Goal: Check status: Check status

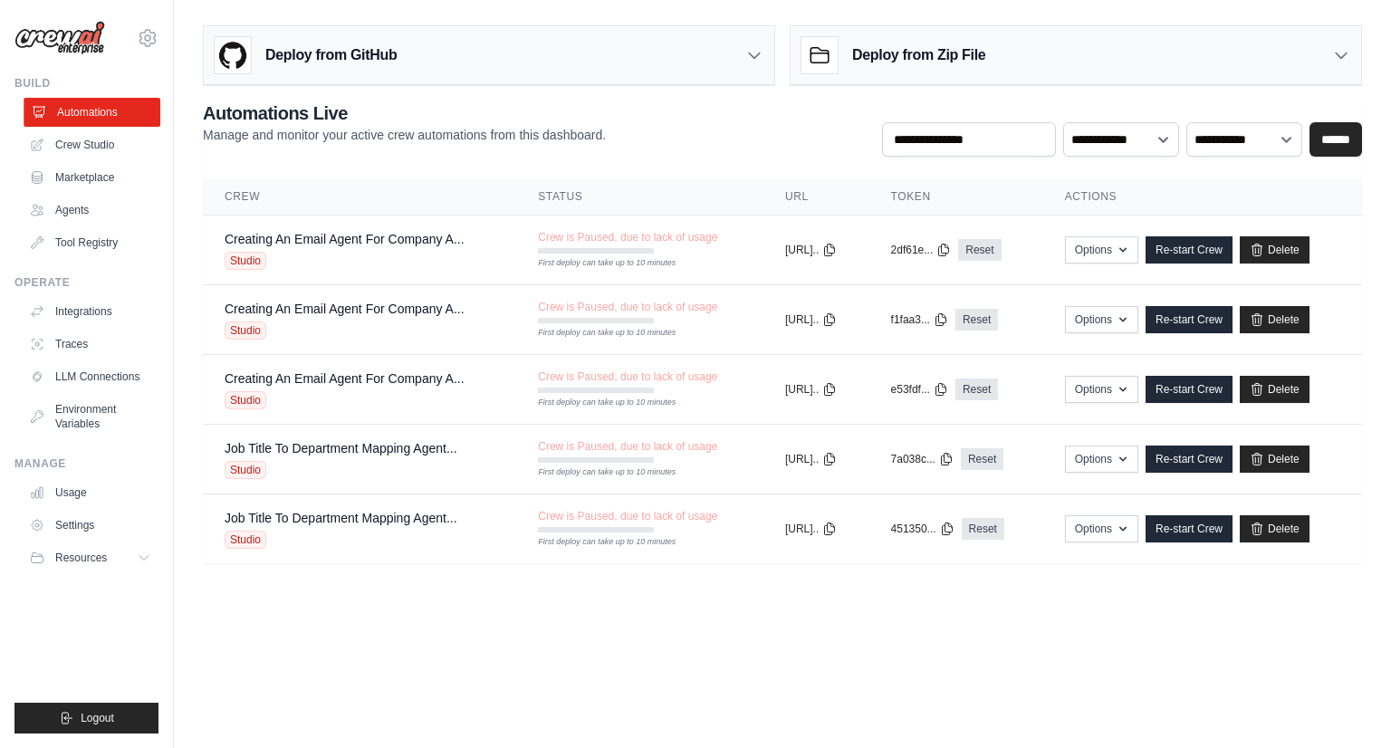
click at [72, 110] on link "Automations" at bounding box center [92, 112] width 137 height 29
click at [143, 39] on icon at bounding box center [148, 38] width 22 height 22
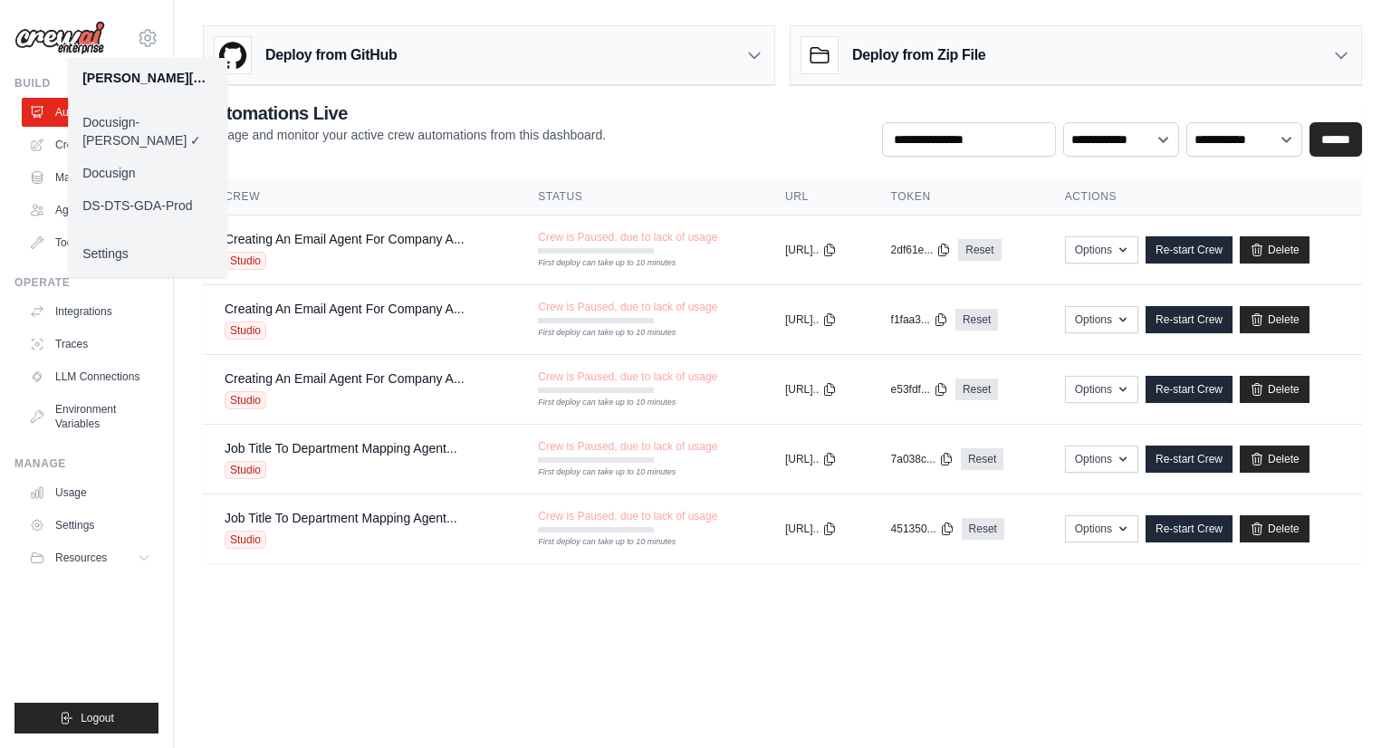
click at [129, 157] on link "Docusign" at bounding box center [147, 173] width 159 height 33
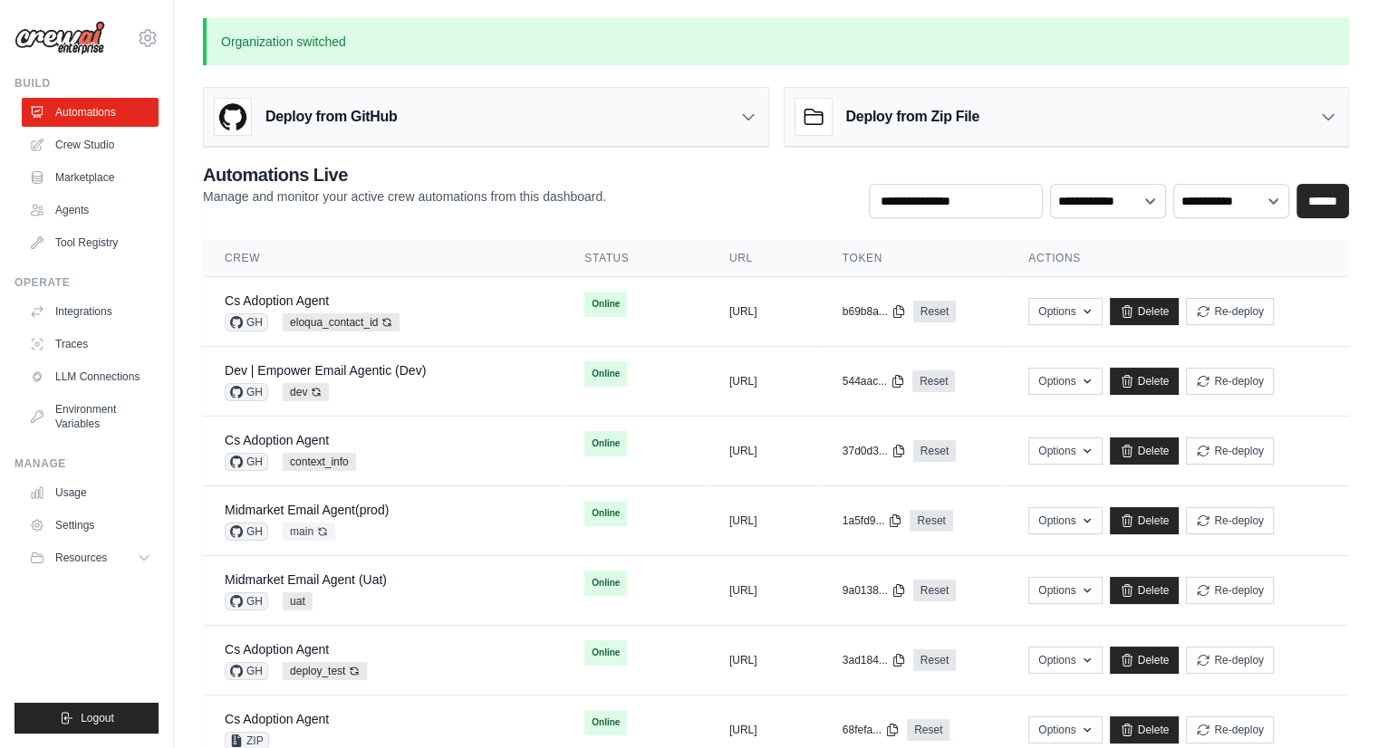
scroll to position [654, 0]
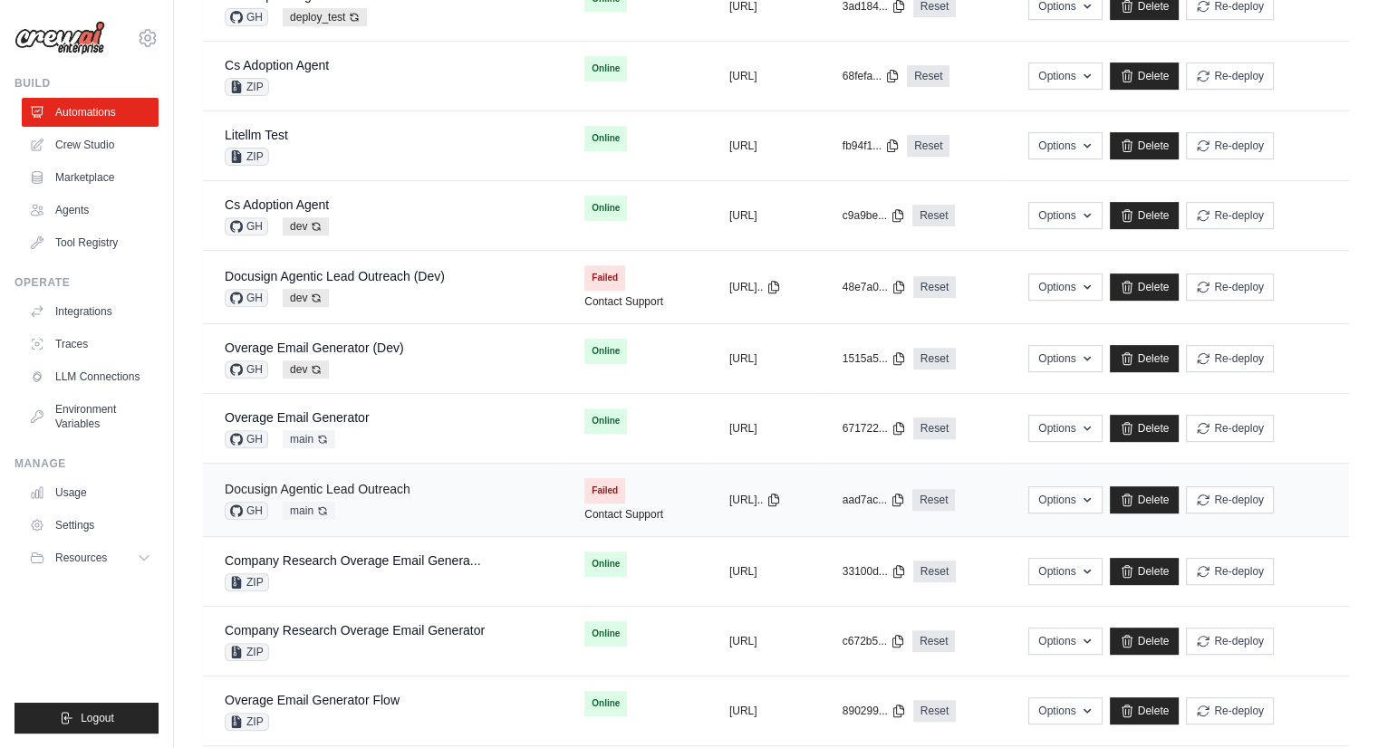
click at [379, 482] on link "Docusign Agentic Lead Outreach" at bounding box center [318, 489] width 186 height 14
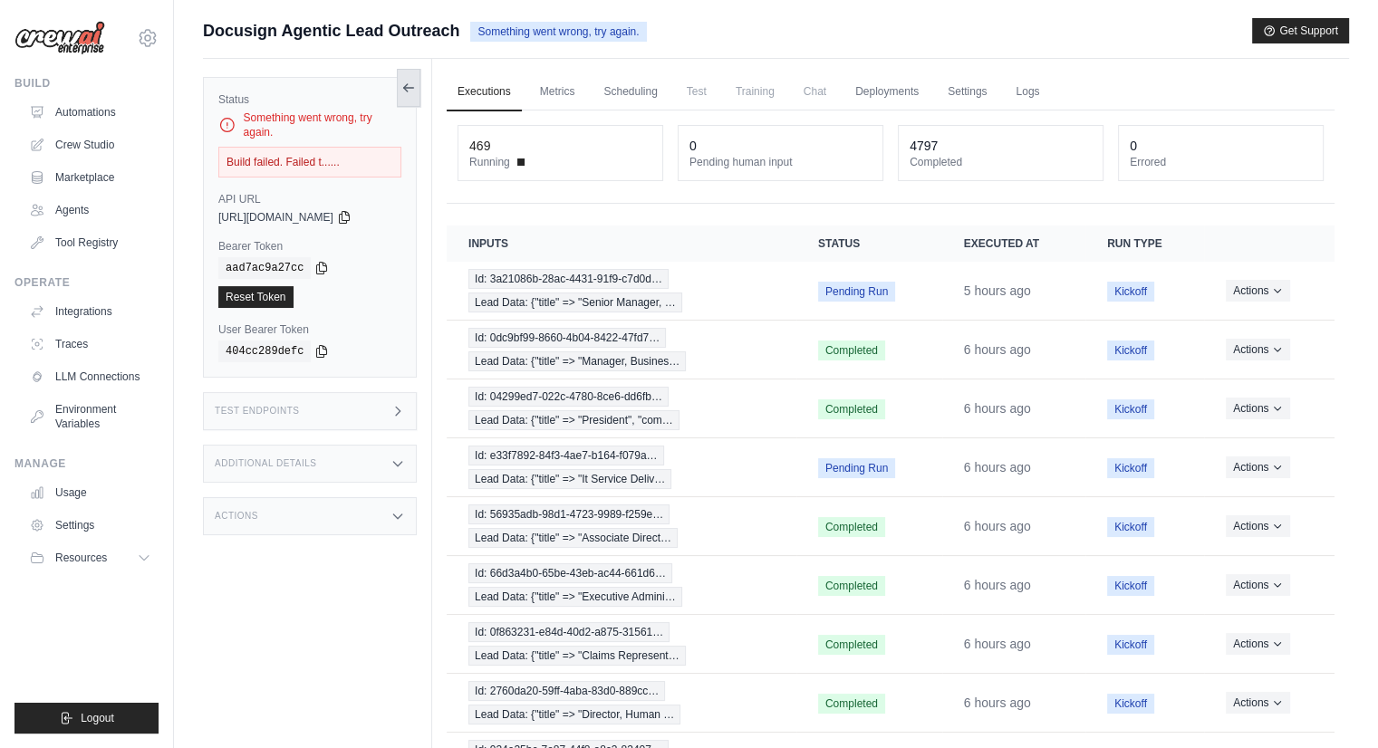
click at [408, 88] on icon at bounding box center [408, 88] width 14 height 14
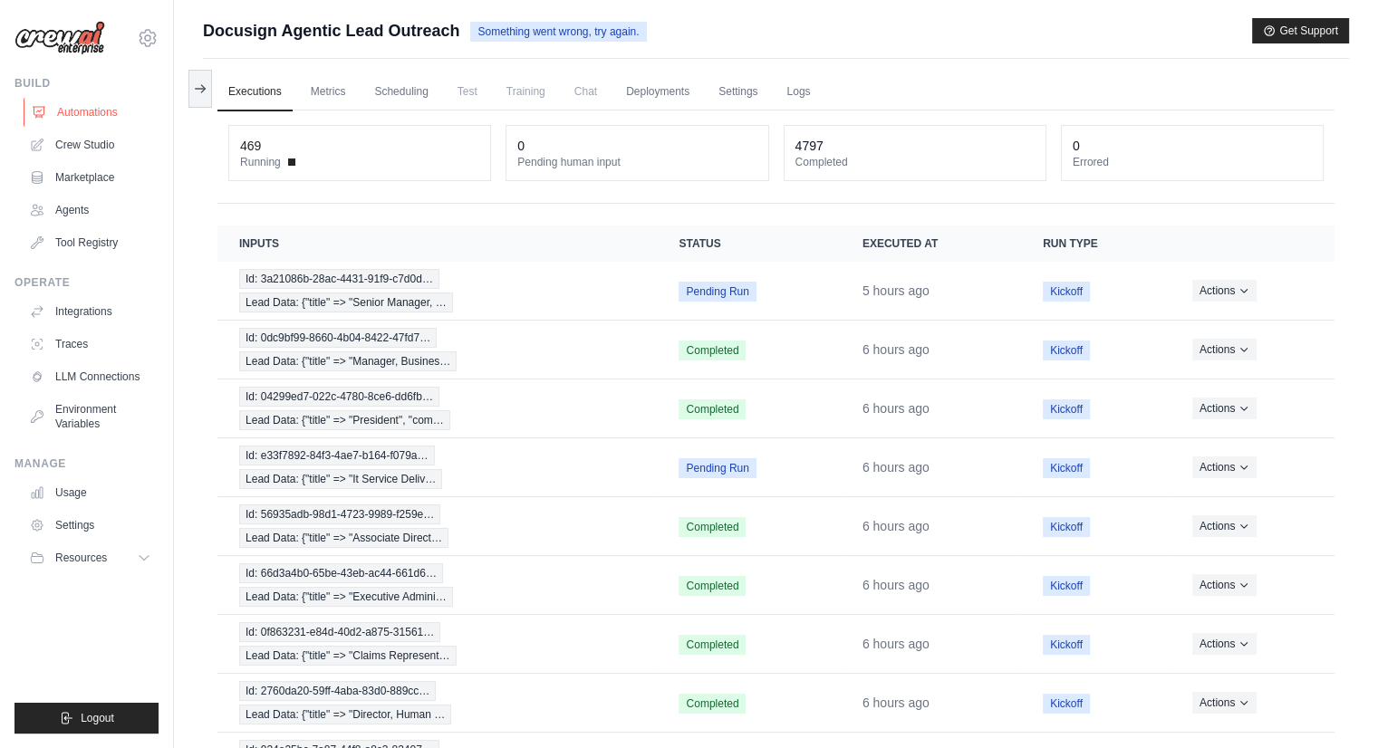
click at [87, 116] on link "Automations" at bounding box center [92, 112] width 137 height 29
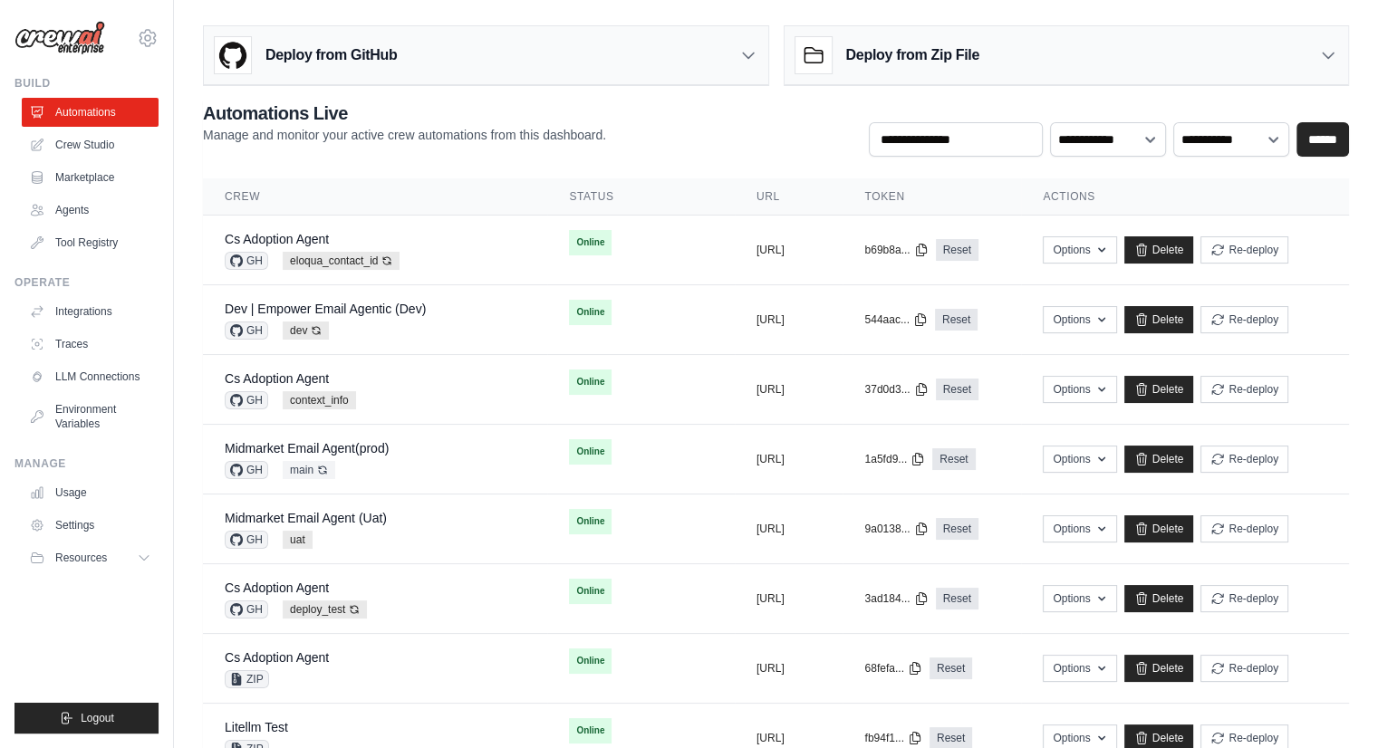
scroll to position [654, 0]
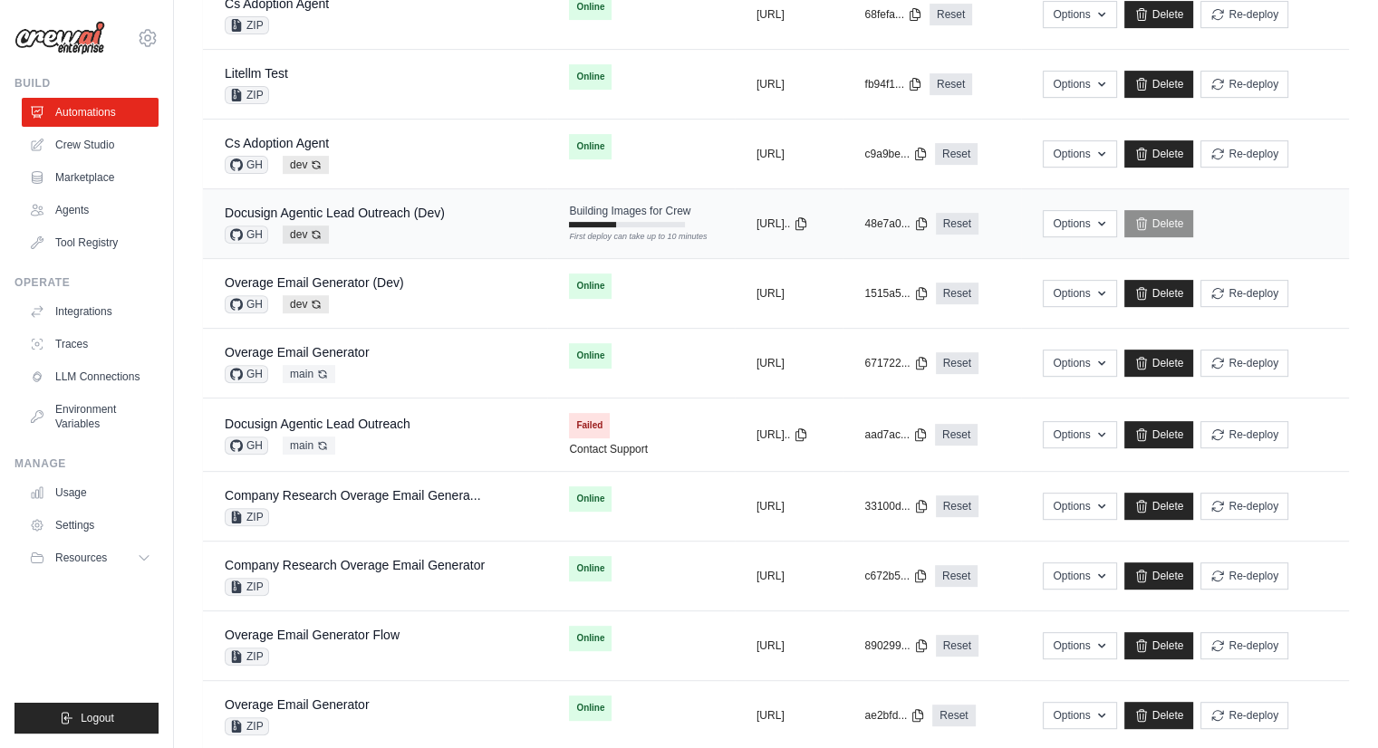
click at [369, 204] on div "Docusign Agentic Lead Outreach (Dev)" at bounding box center [335, 213] width 220 height 18
click at [292, 236] on span "dev Auto-deploy enabled" at bounding box center [306, 235] width 46 height 18
click at [242, 232] on icon at bounding box center [236, 234] width 13 height 13
click at [430, 214] on link "Docusign Agentic Lead Outreach (Dev)" at bounding box center [335, 213] width 220 height 14
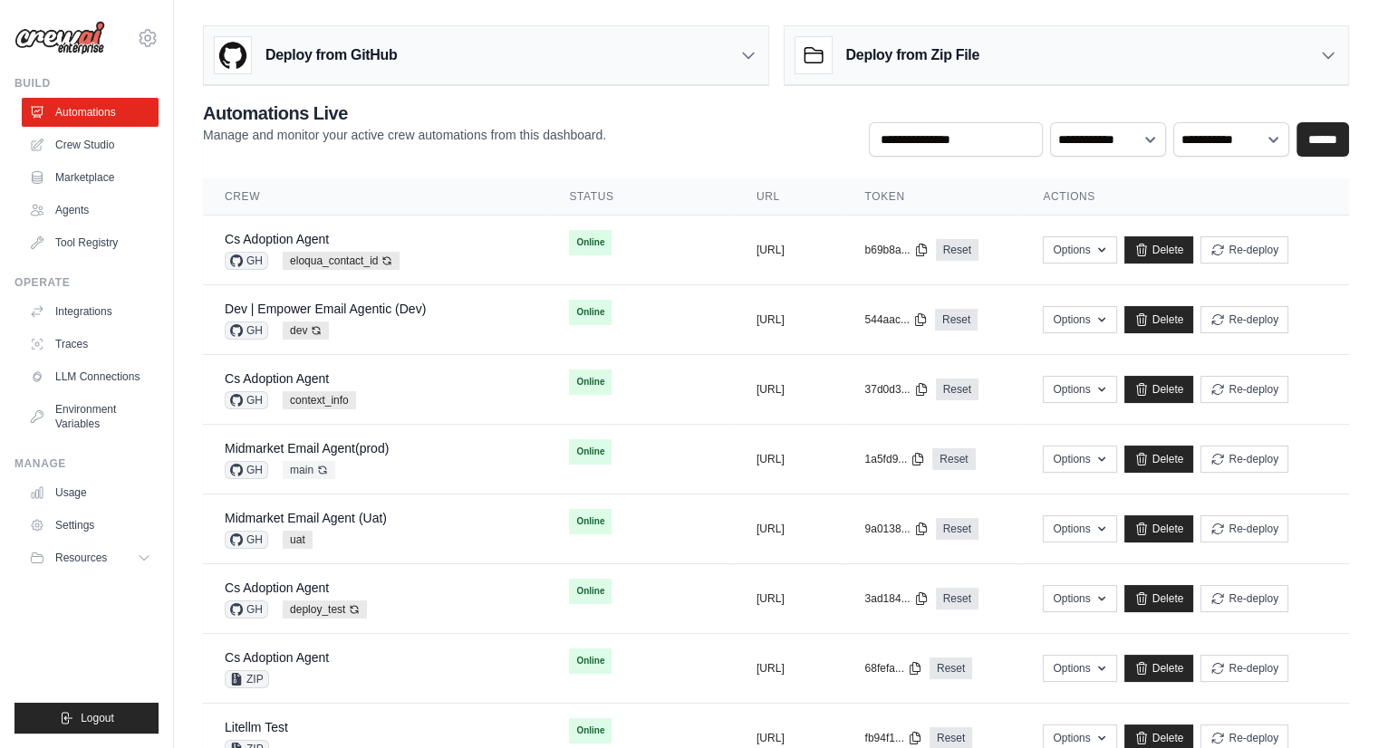
scroll to position [178, 0]
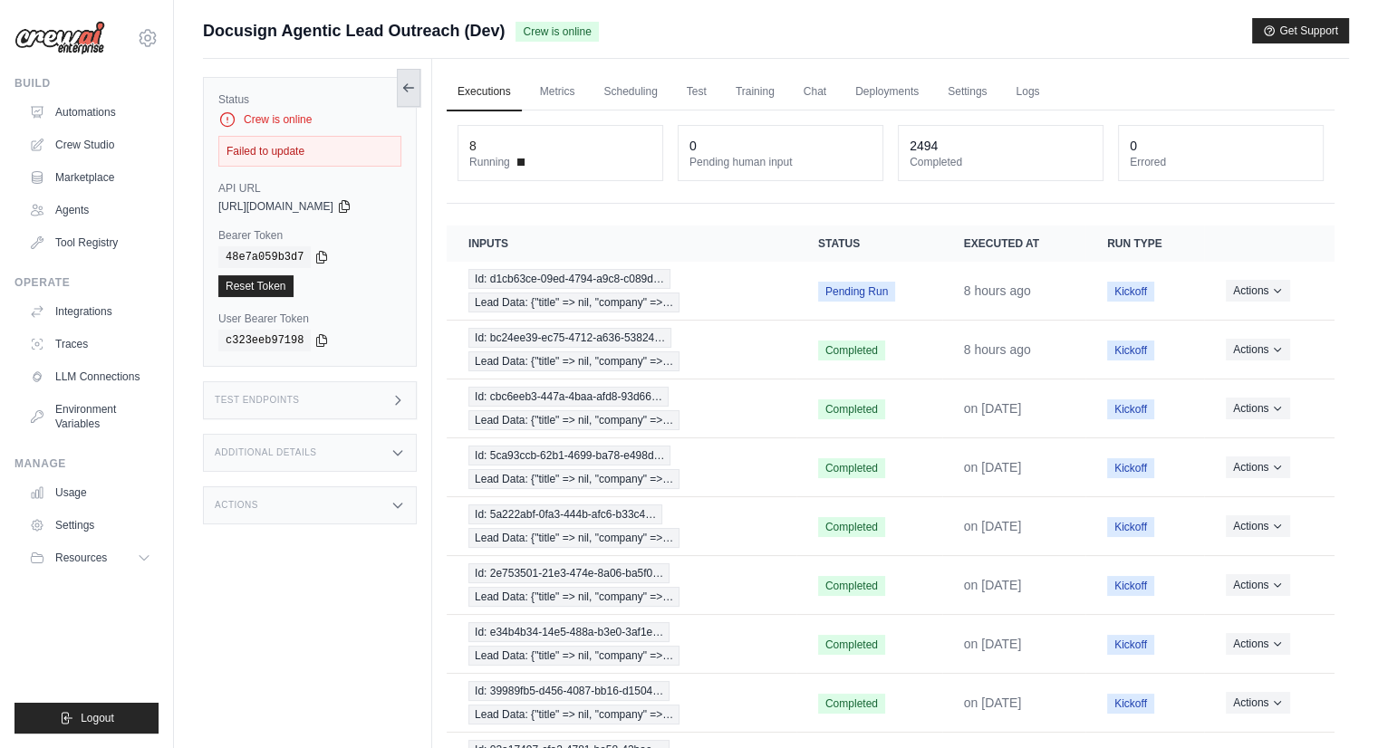
click at [404, 91] on icon at bounding box center [408, 88] width 14 height 14
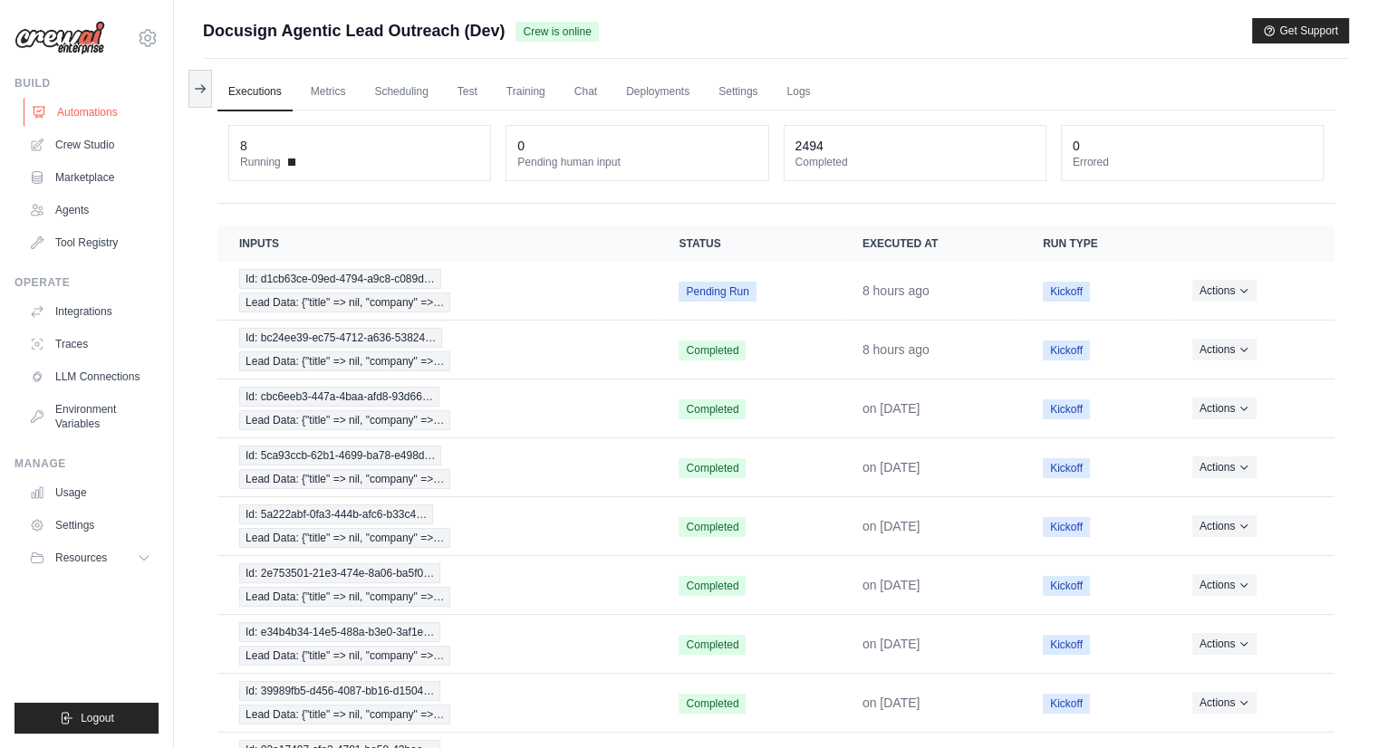
click at [125, 98] on link "Automations" at bounding box center [92, 112] width 137 height 29
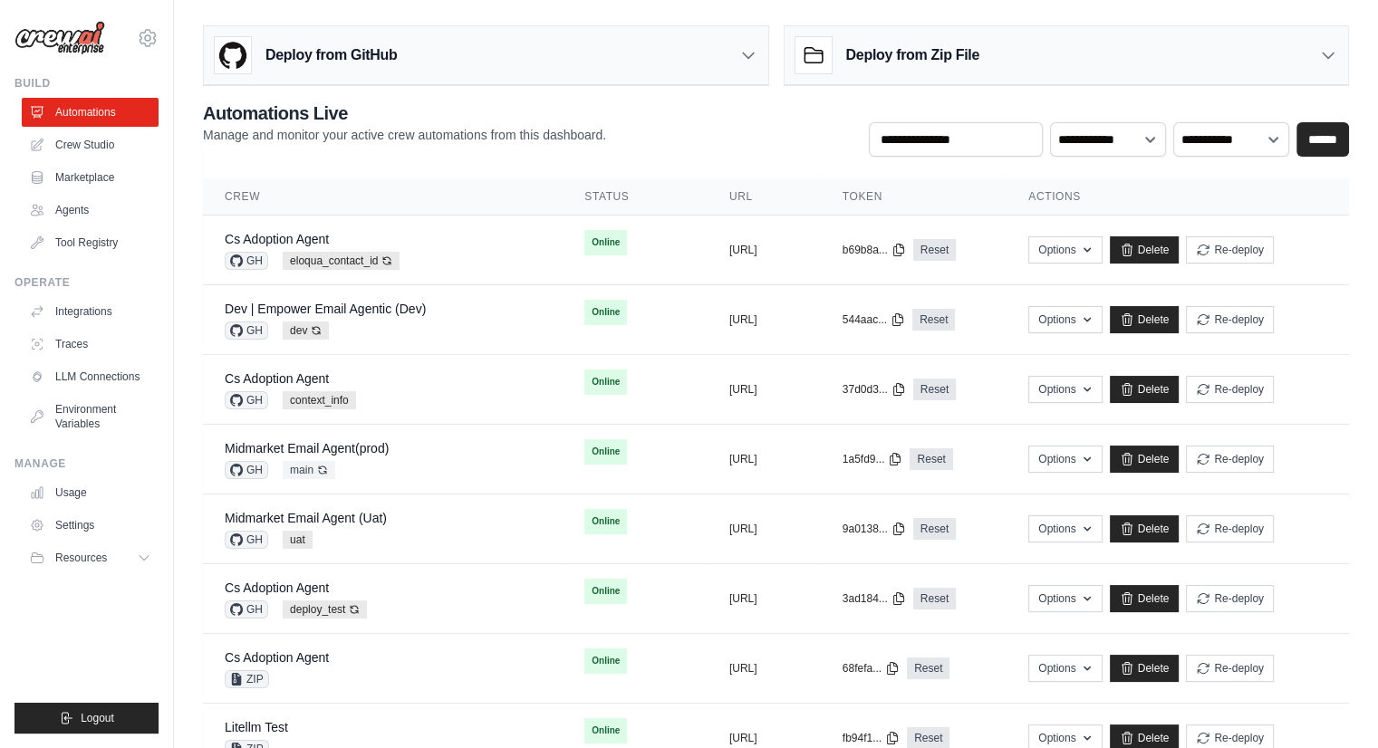
scroll to position [654, 0]
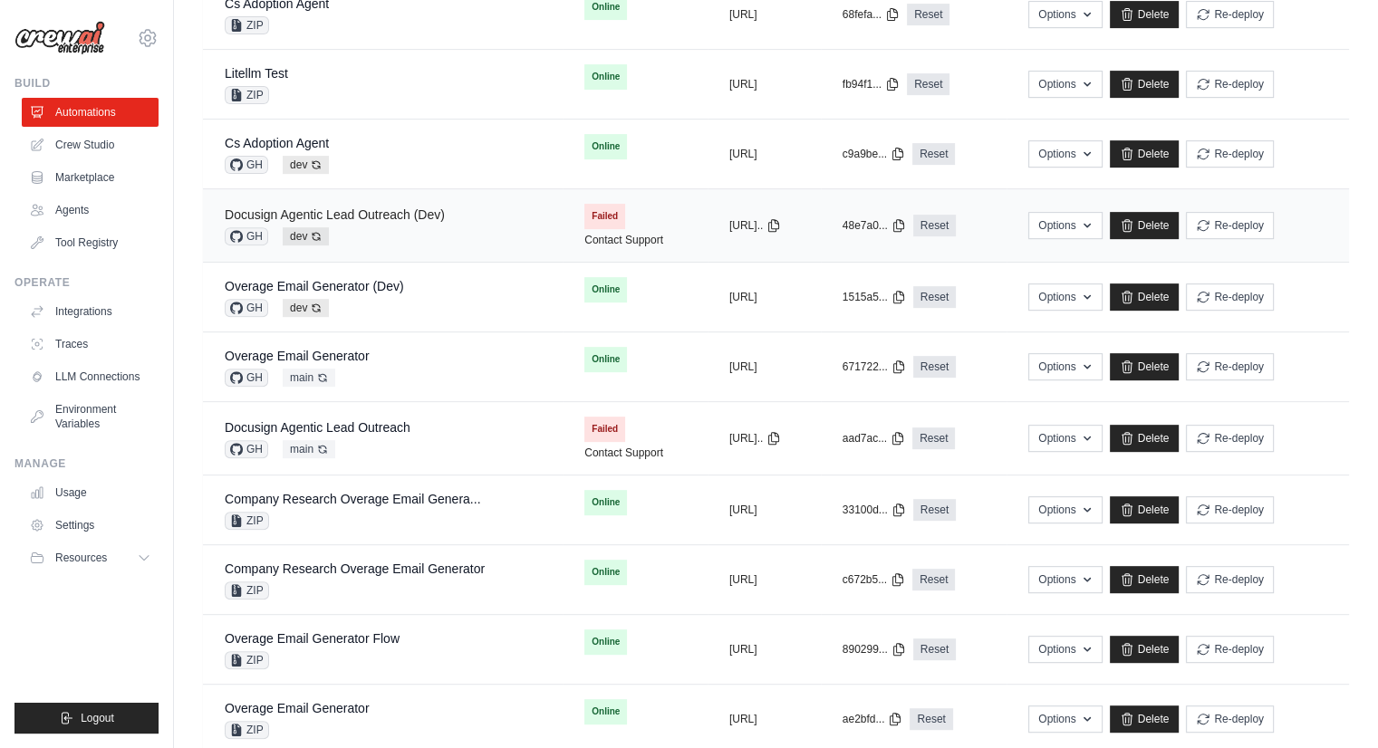
click at [351, 207] on link "Docusign Agentic Lead Outreach (Dev)" at bounding box center [335, 214] width 220 height 14
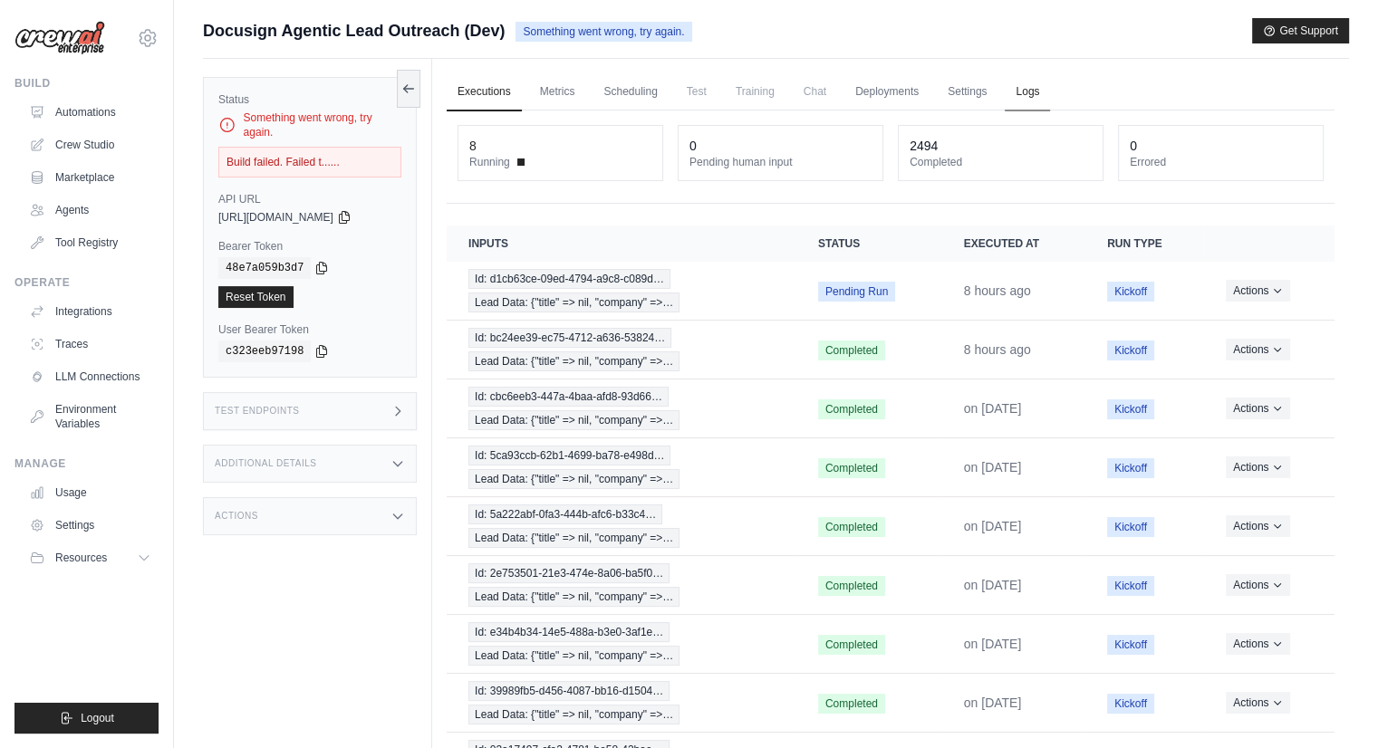
click at [1032, 91] on link "Logs" at bounding box center [1026, 92] width 45 height 38
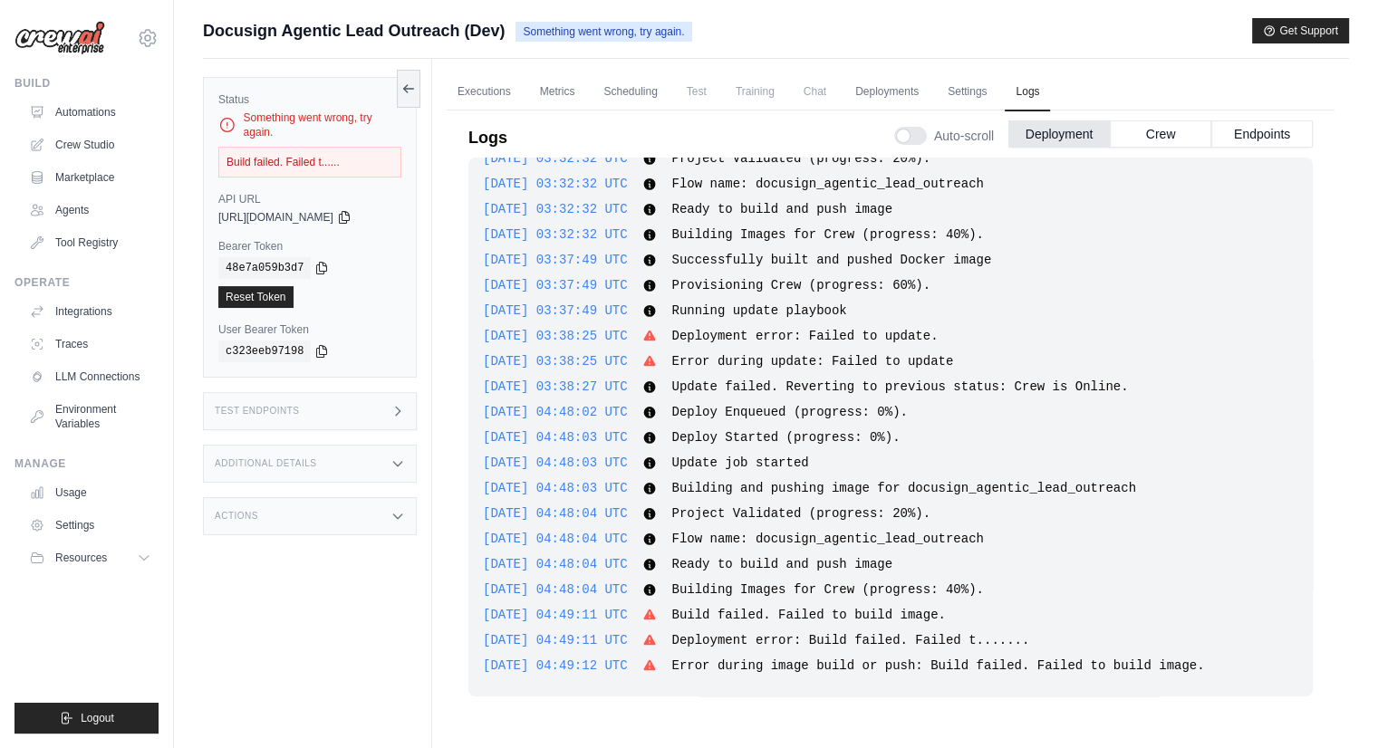
scroll to position [2088, 0]
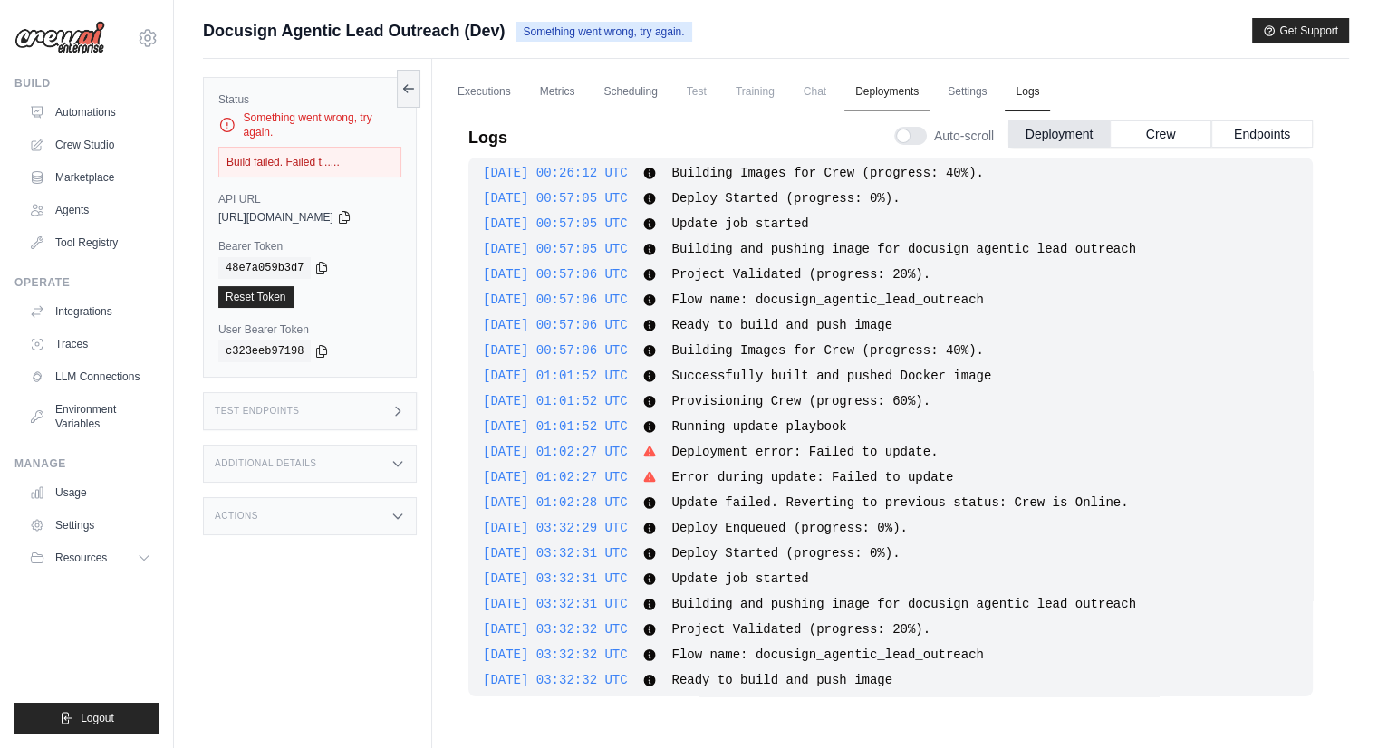
click at [860, 94] on link "Deployments" at bounding box center [886, 92] width 85 height 38
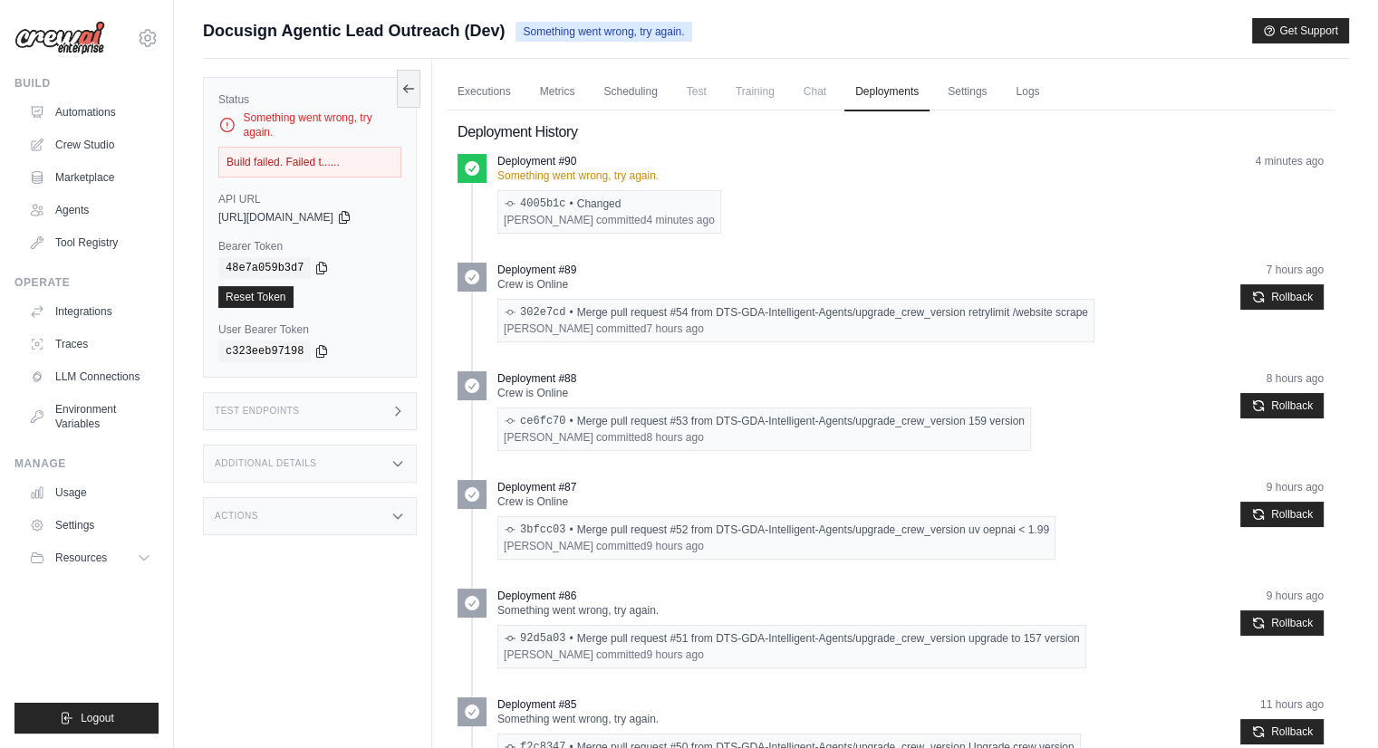
click at [323, 164] on div "Build failed. Failed t......" at bounding box center [309, 162] width 183 height 31
click at [408, 73] on button at bounding box center [409, 88] width 24 height 38
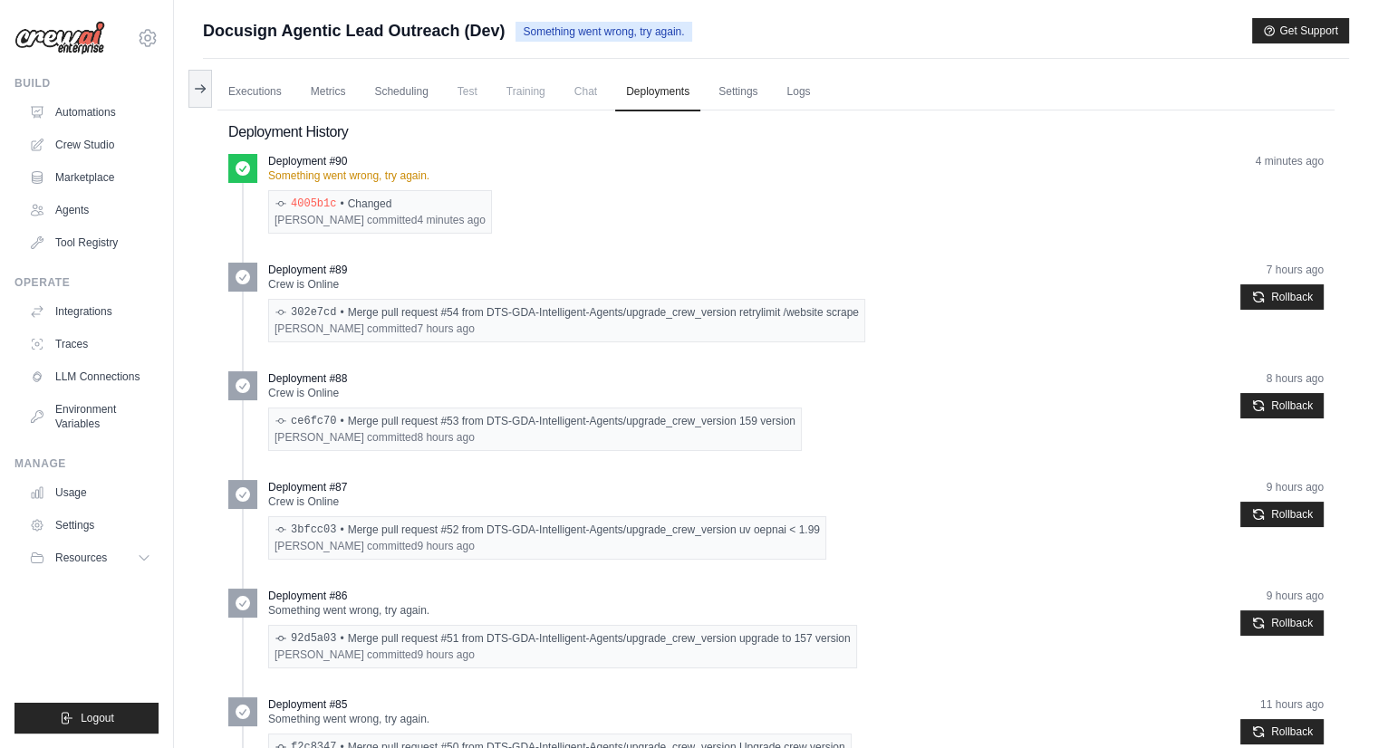
click at [309, 197] on link "4005b1c" at bounding box center [313, 204] width 45 height 14
click at [81, 101] on link "Automations" at bounding box center [92, 112] width 137 height 29
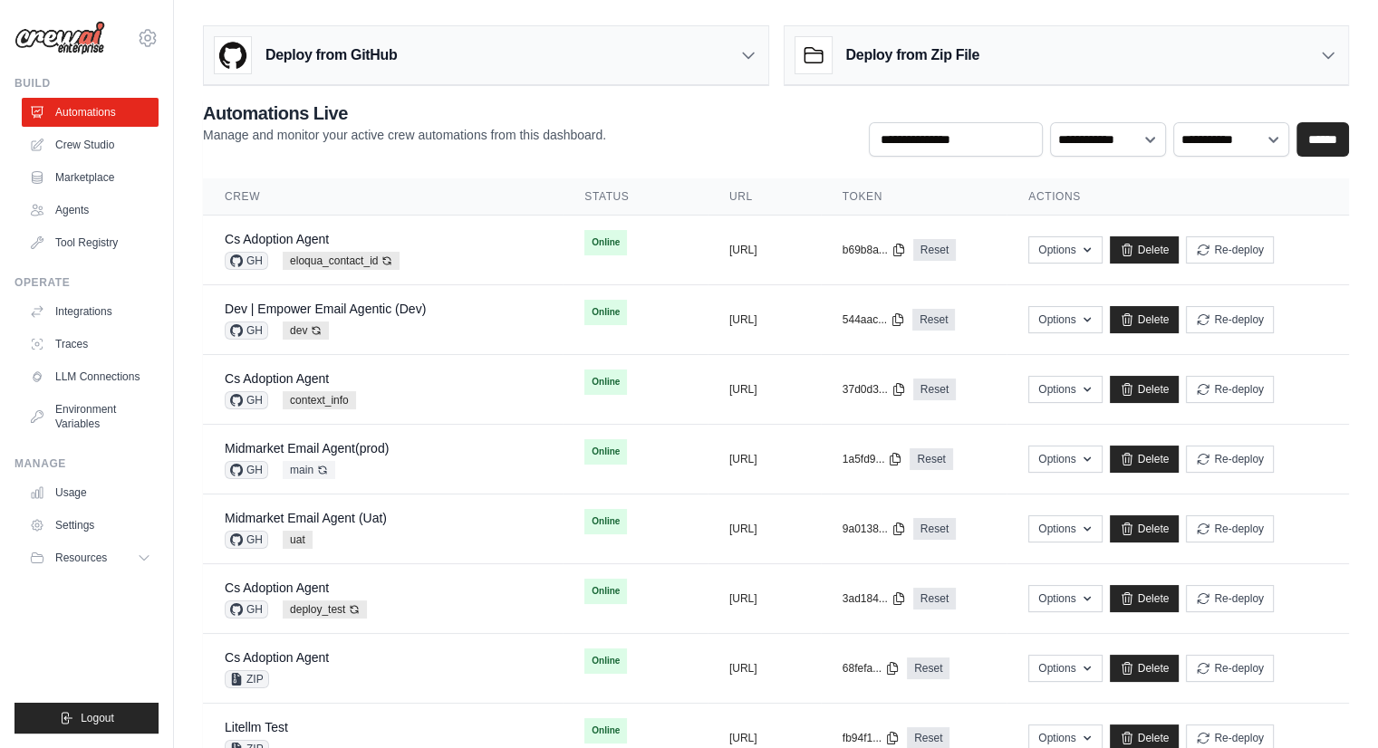
scroll to position [654, 0]
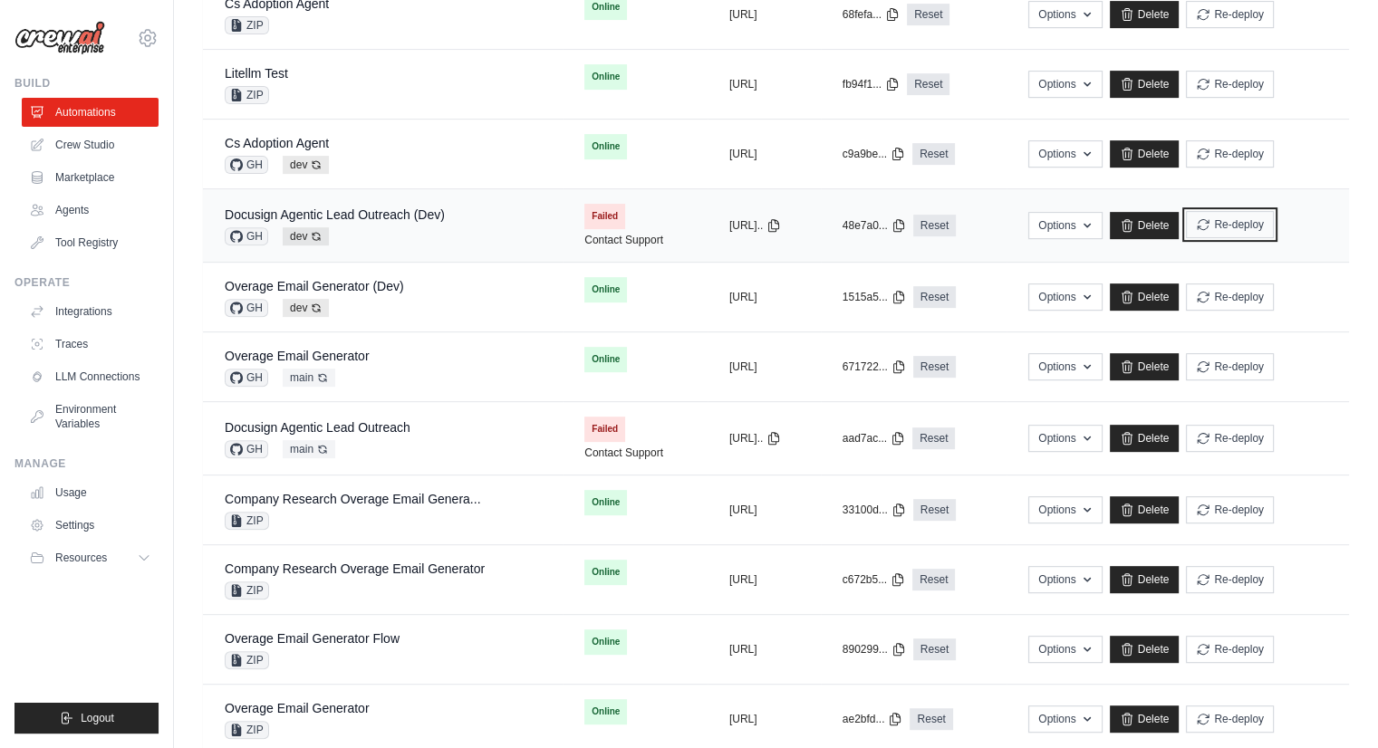
click at [1253, 229] on button "Re-deploy" at bounding box center [1230, 224] width 88 height 27
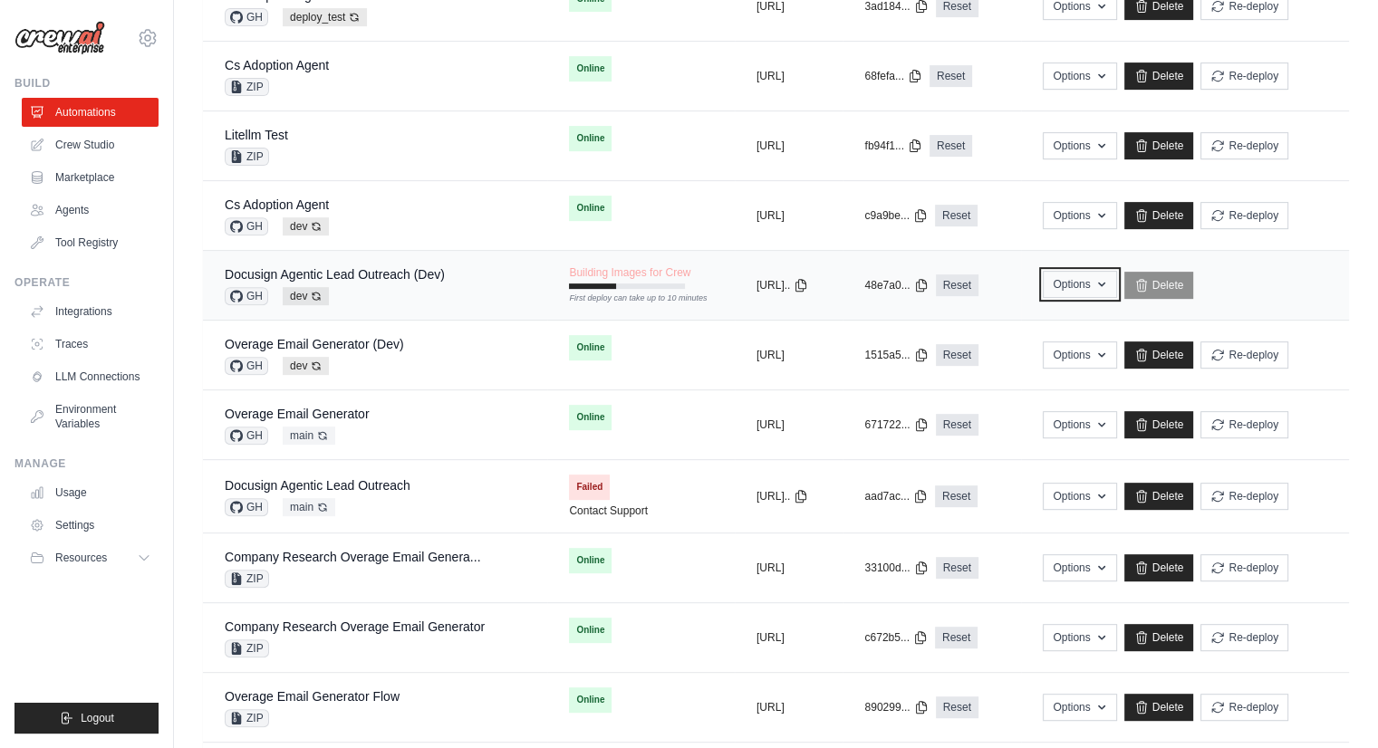
click at [1116, 289] on button "Options" at bounding box center [1078, 284] width 73 height 27
click at [424, 271] on link "Docusign Agentic Lead Outreach (Dev)" at bounding box center [335, 274] width 220 height 14
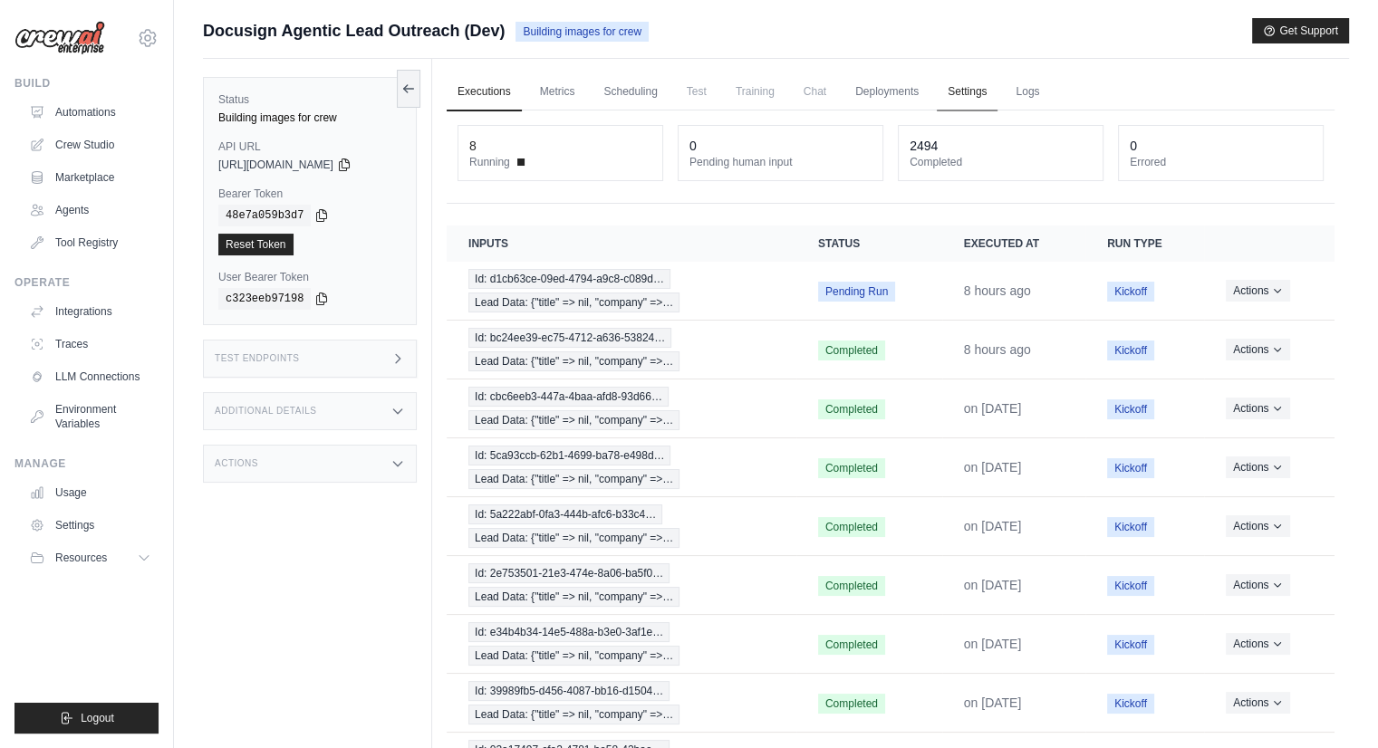
click at [954, 82] on link "Settings" at bounding box center [966, 92] width 61 height 38
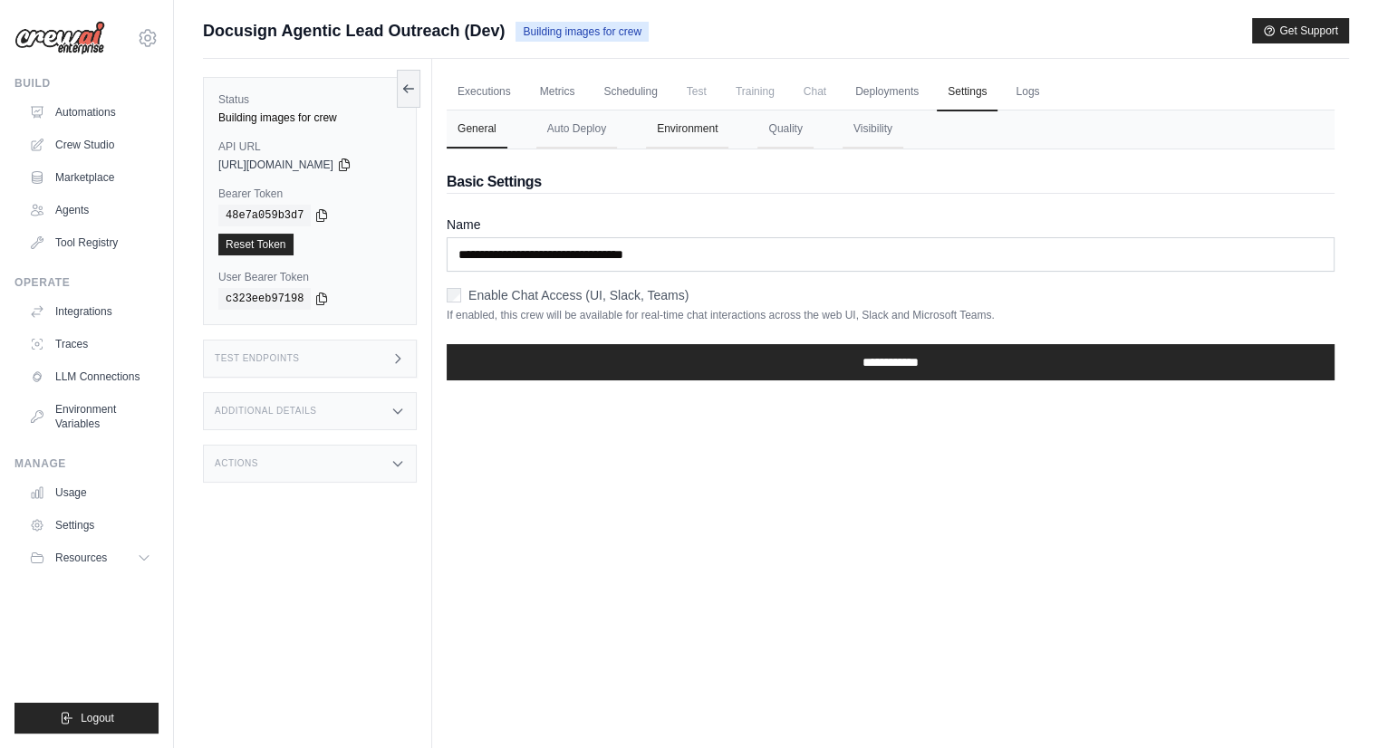
click at [693, 125] on button "Environment" at bounding box center [687, 129] width 82 height 38
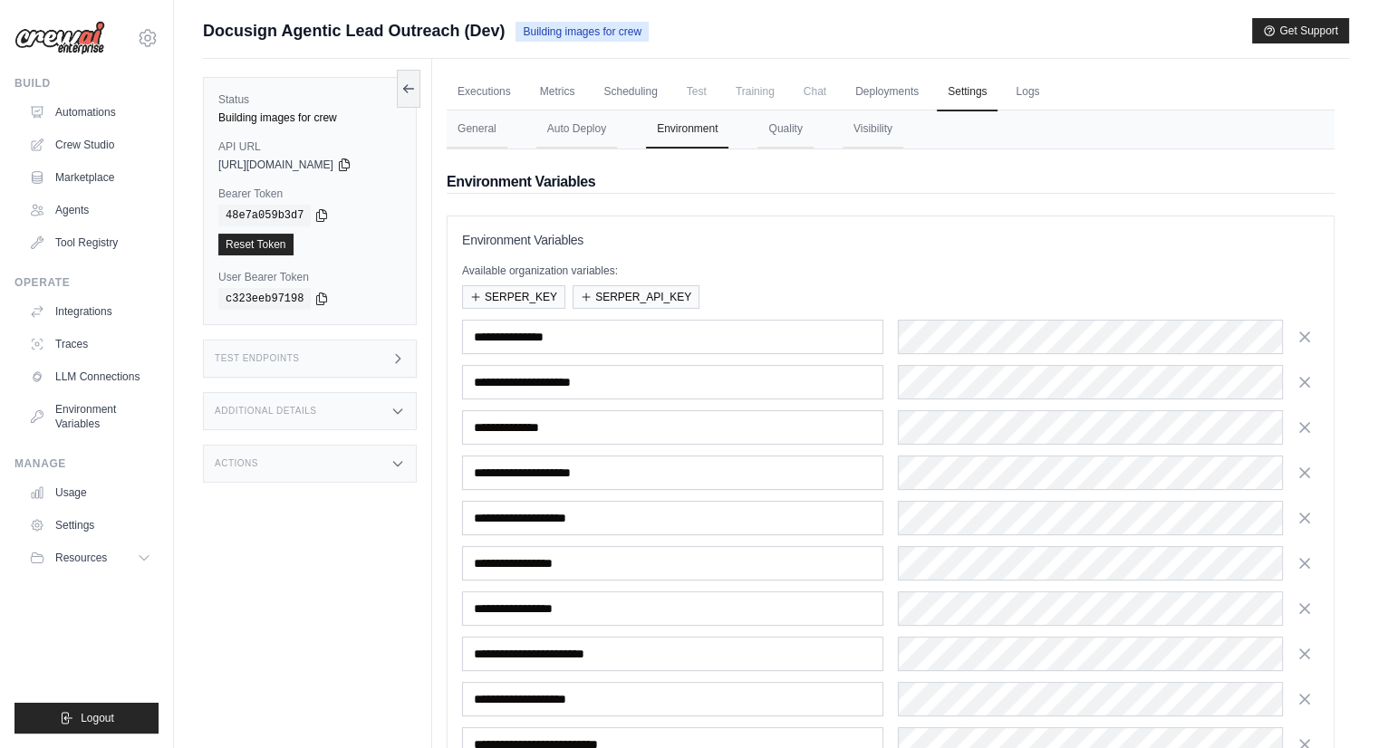
scroll to position [388, 0]
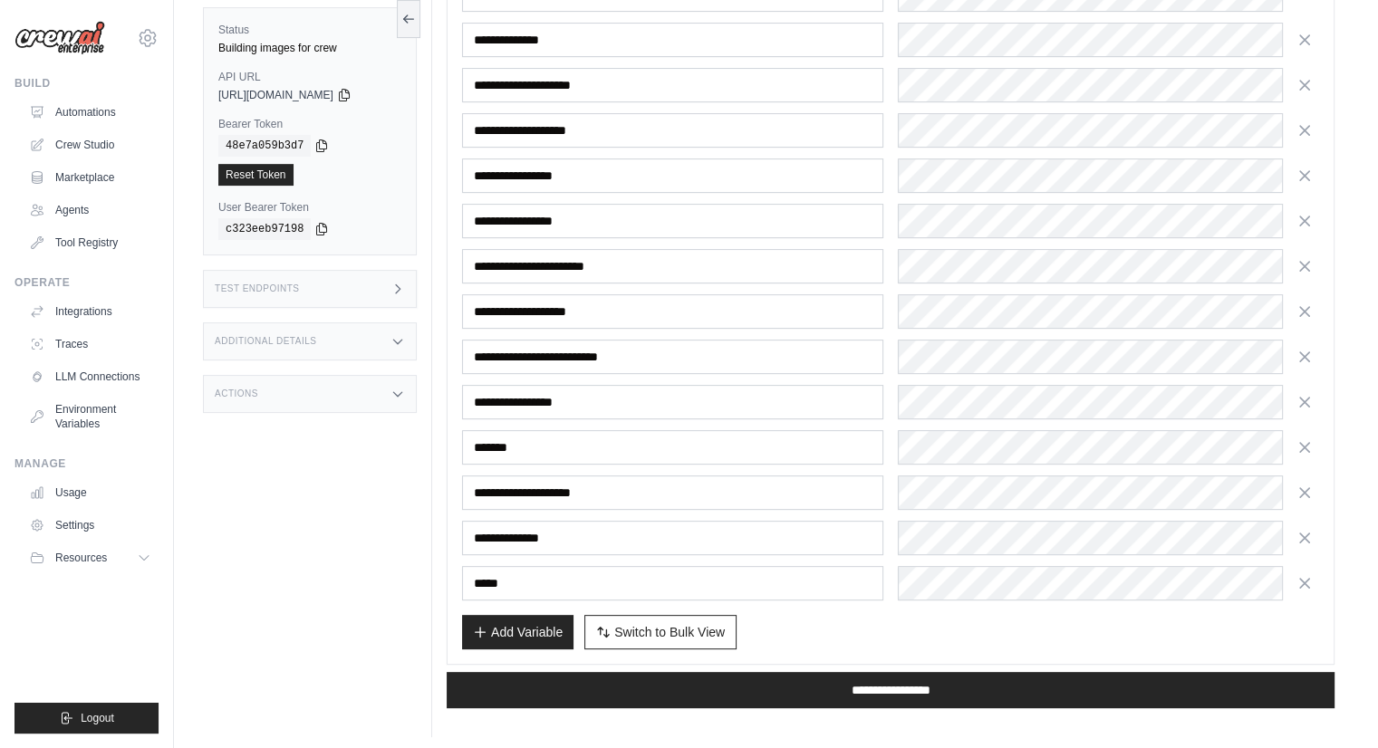
click at [315, 537] on div "Status Building images for crew API URL copied https://docusign-agentic-lead-ou…" at bounding box center [317, 363] width 229 height 748
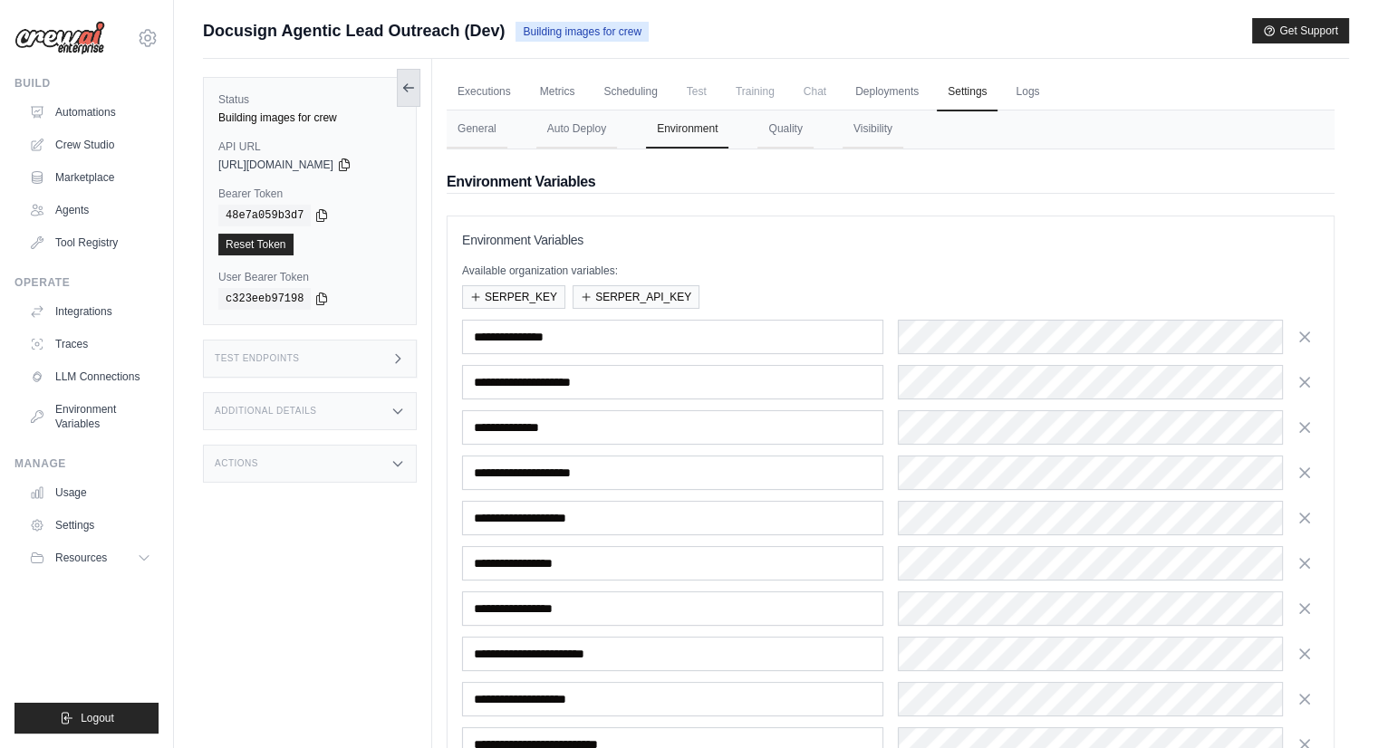
click at [400, 86] on button at bounding box center [409, 88] width 24 height 38
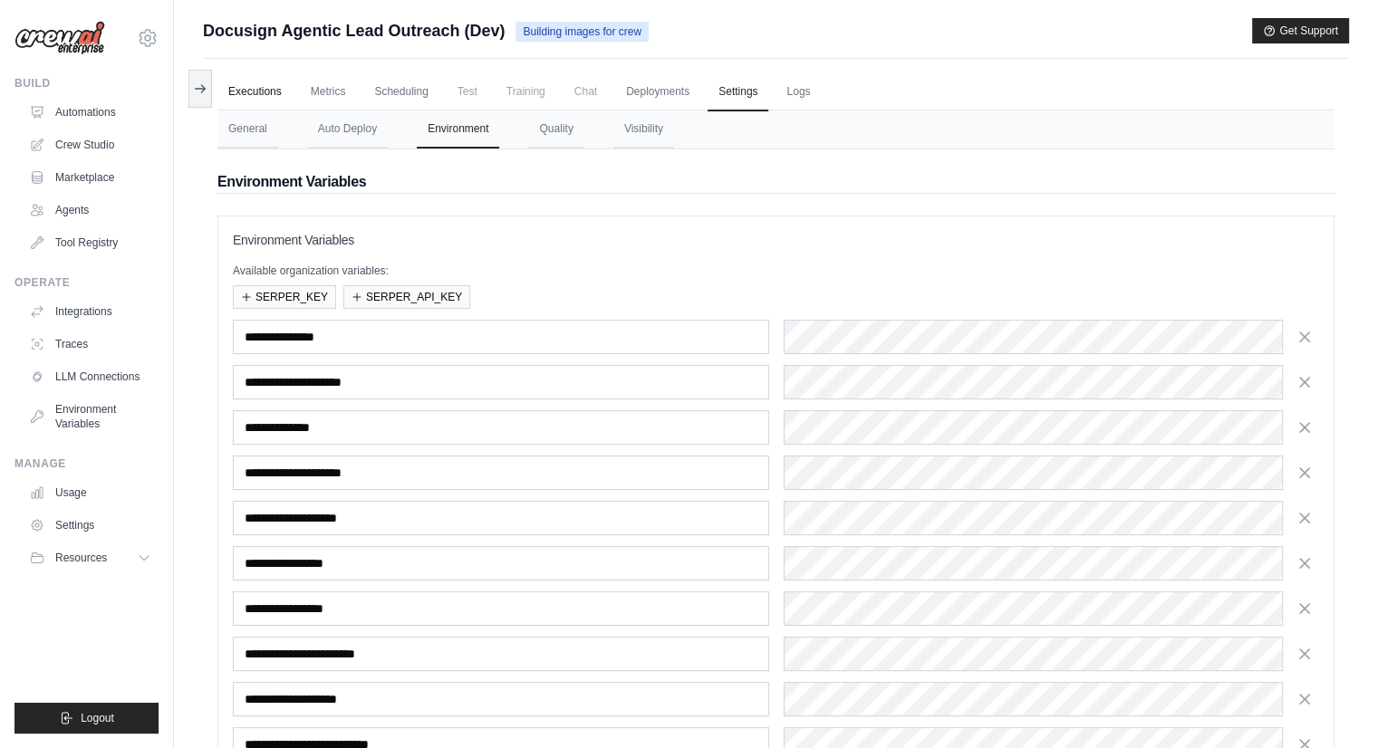
click at [244, 95] on link "Executions" at bounding box center [254, 92] width 75 height 38
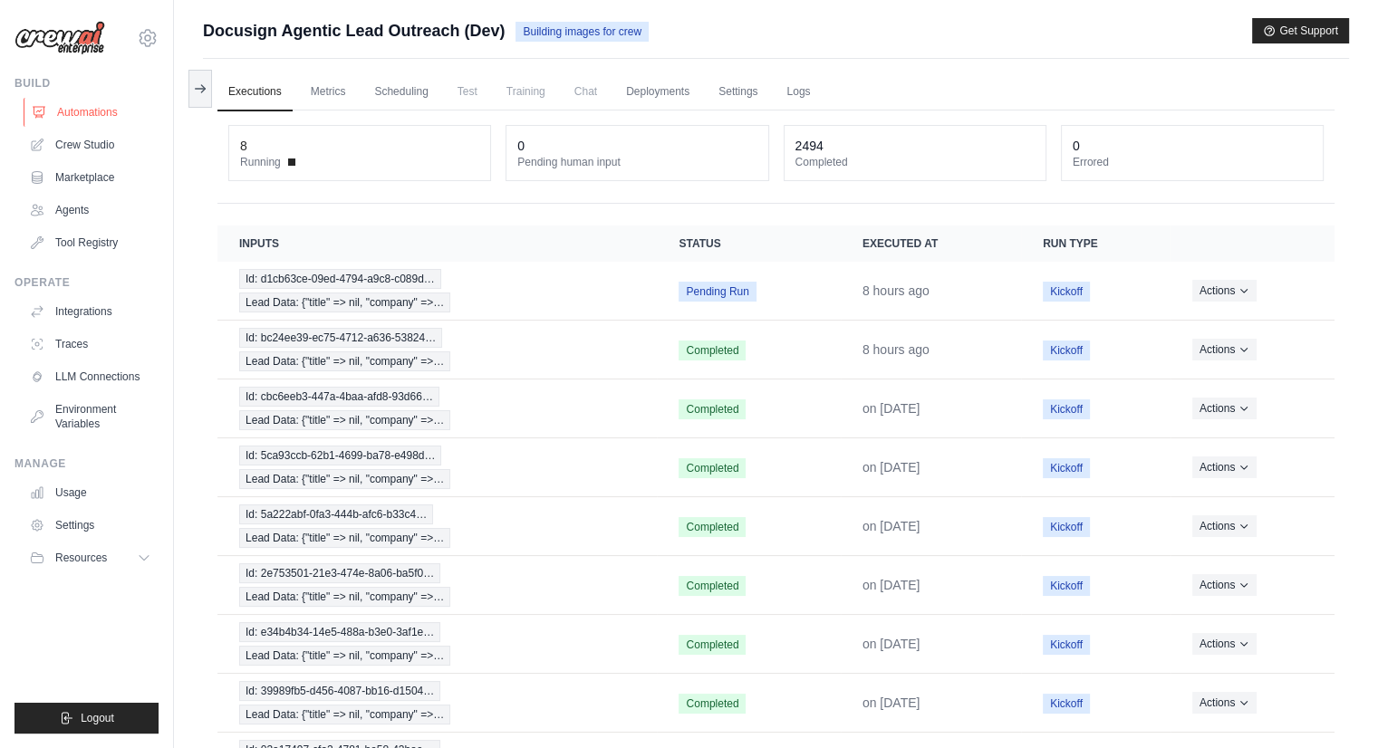
click at [101, 113] on link "Automations" at bounding box center [92, 112] width 137 height 29
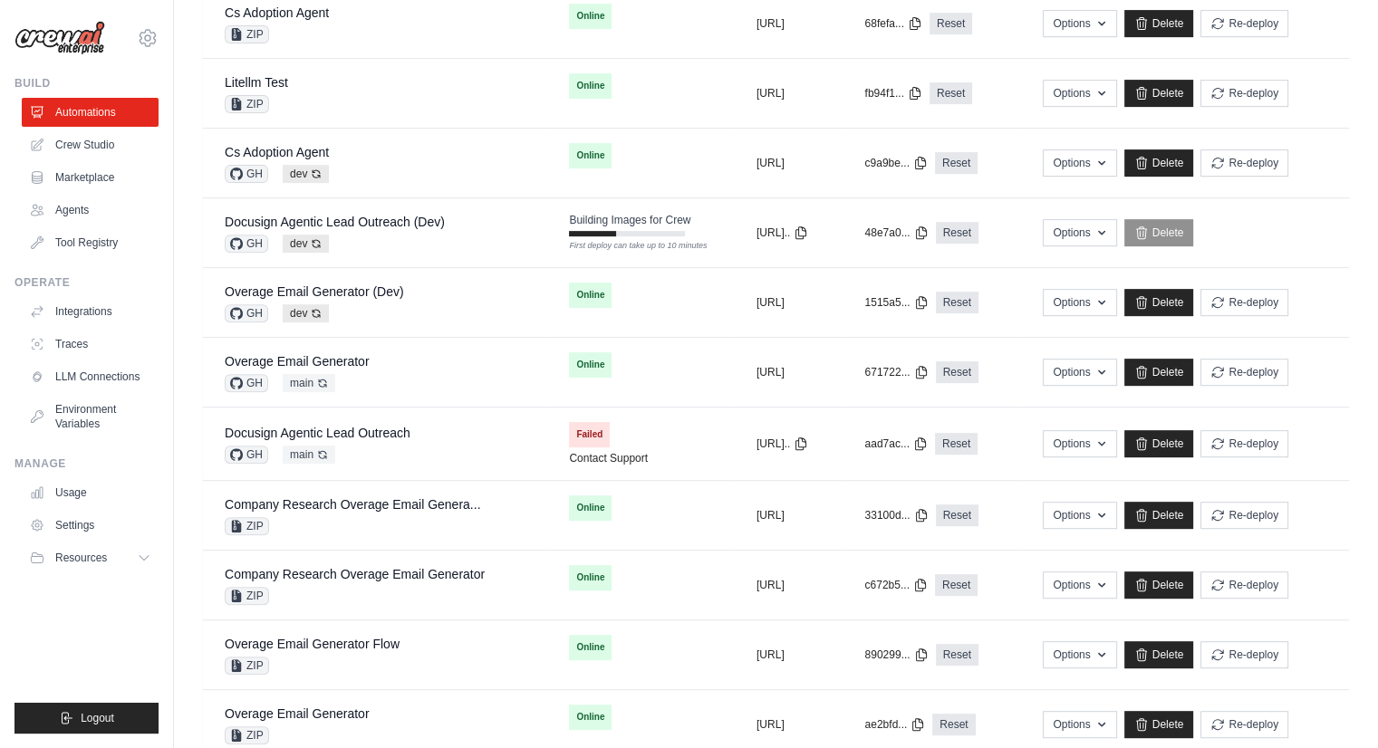
scroll to position [654, 0]
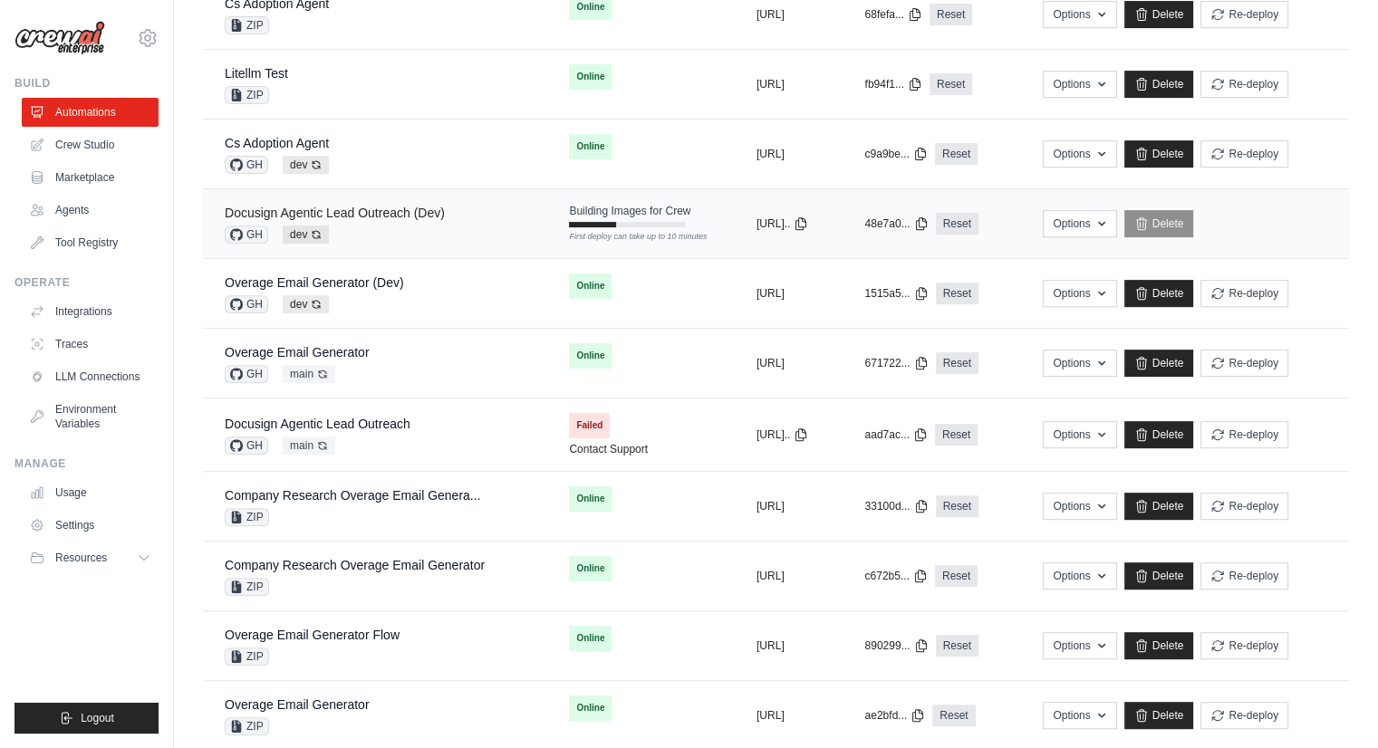
click at [375, 209] on link "Docusign Agentic Lead Outreach (Dev)" at bounding box center [335, 213] width 220 height 14
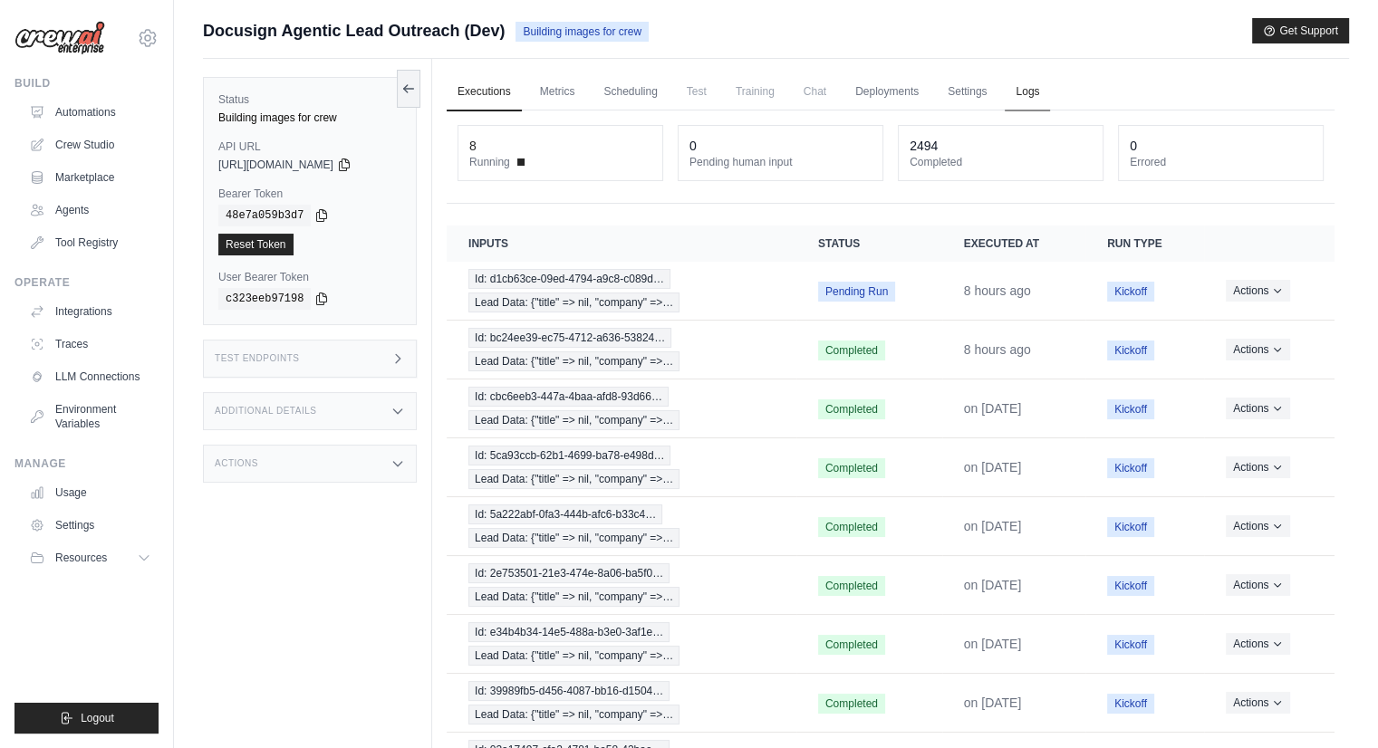
click at [1038, 99] on link "Logs" at bounding box center [1026, 92] width 45 height 38
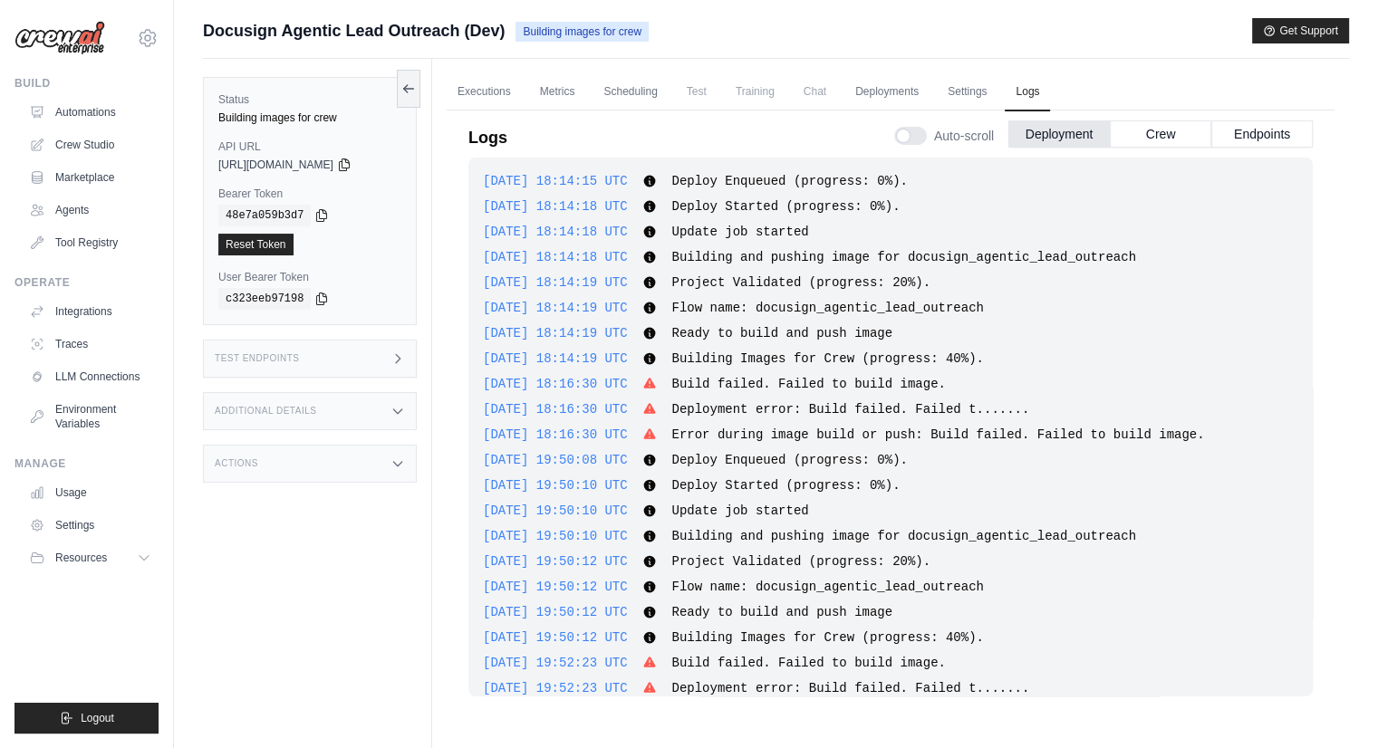
scroll to position [2837, 0]
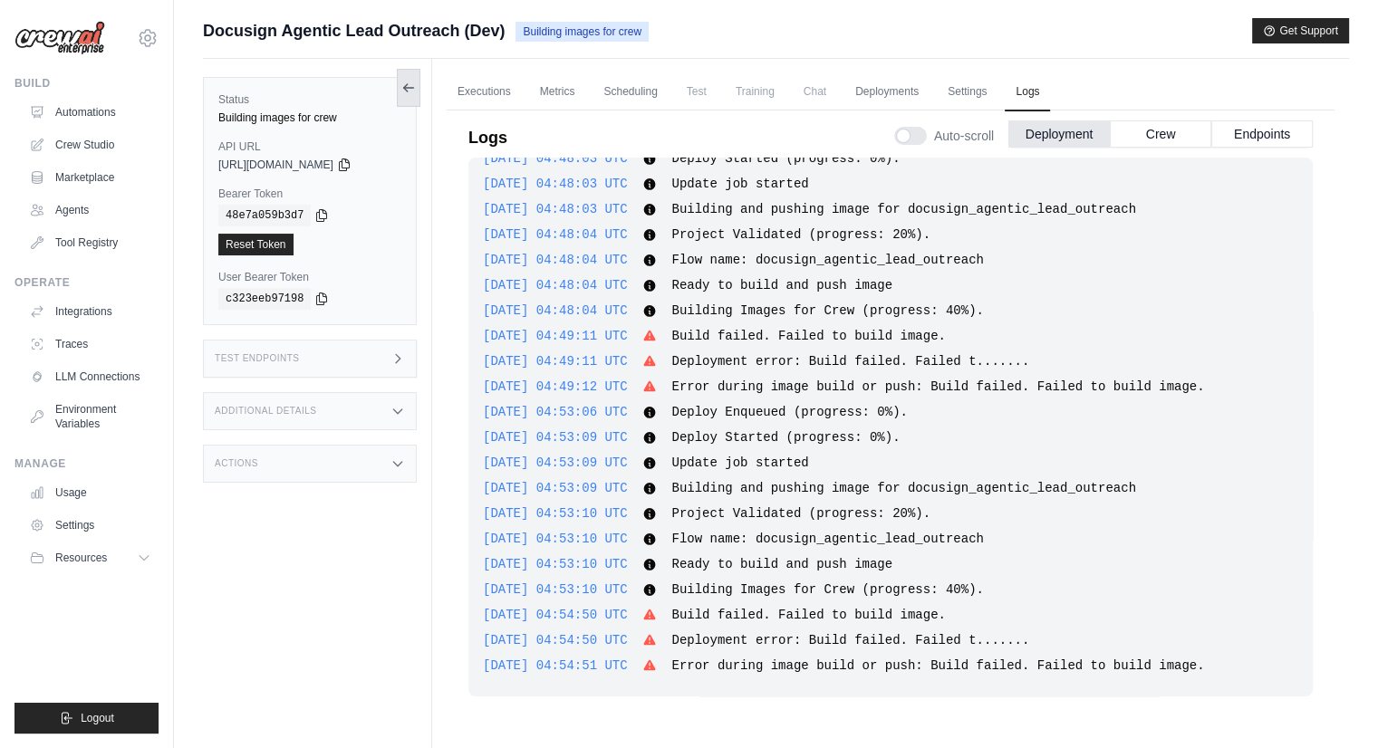
click at [413, 91] on icon at bounding box center [408, 88] width 14 height 14
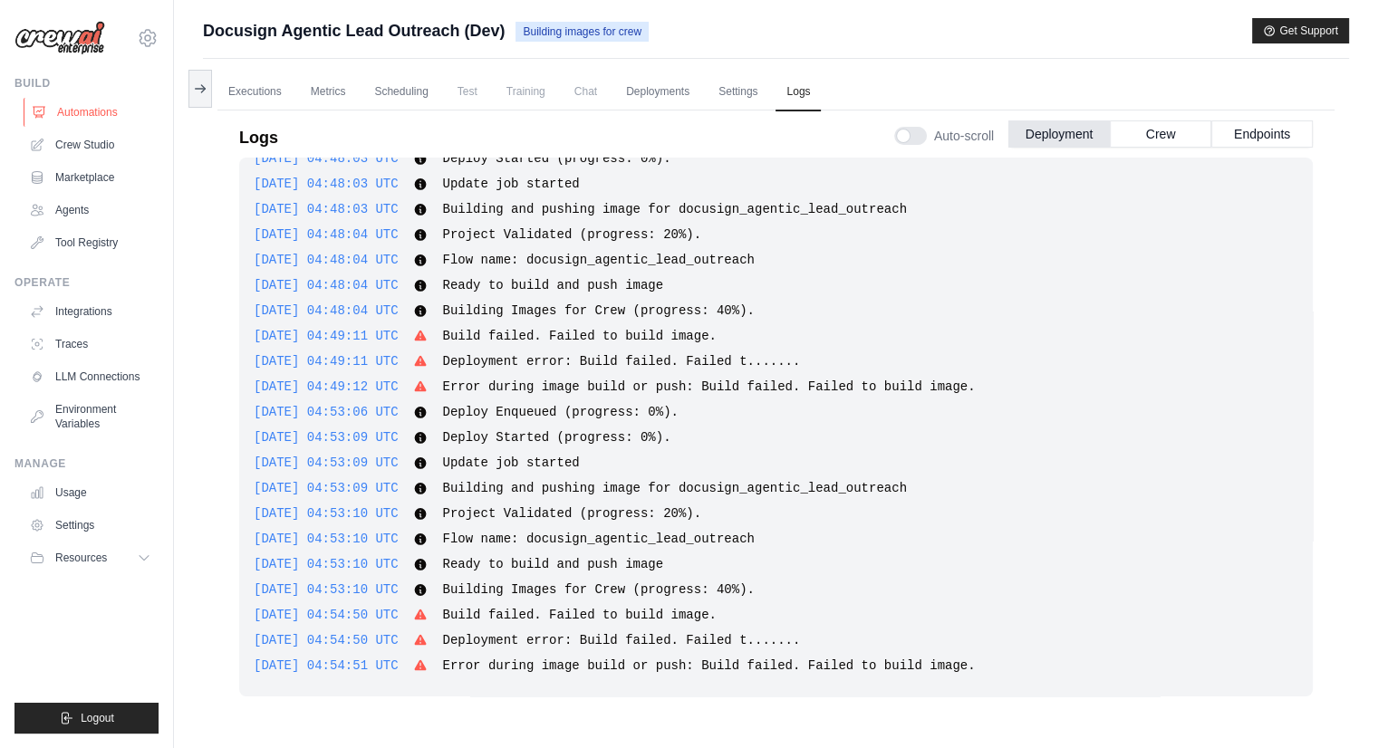
click at [112, 112] on link "Automations" at bounding box center [92, 112] width 137 height 29
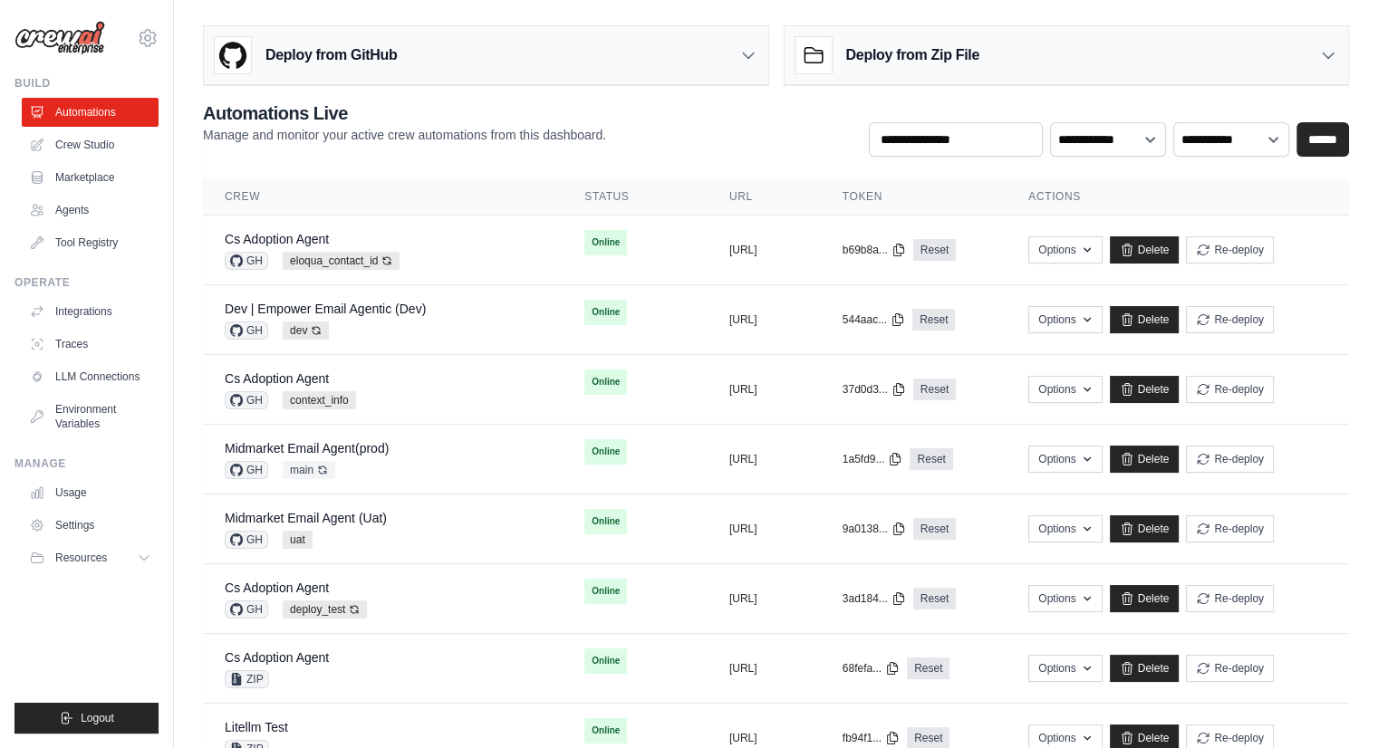
scroll to position [654, 0]
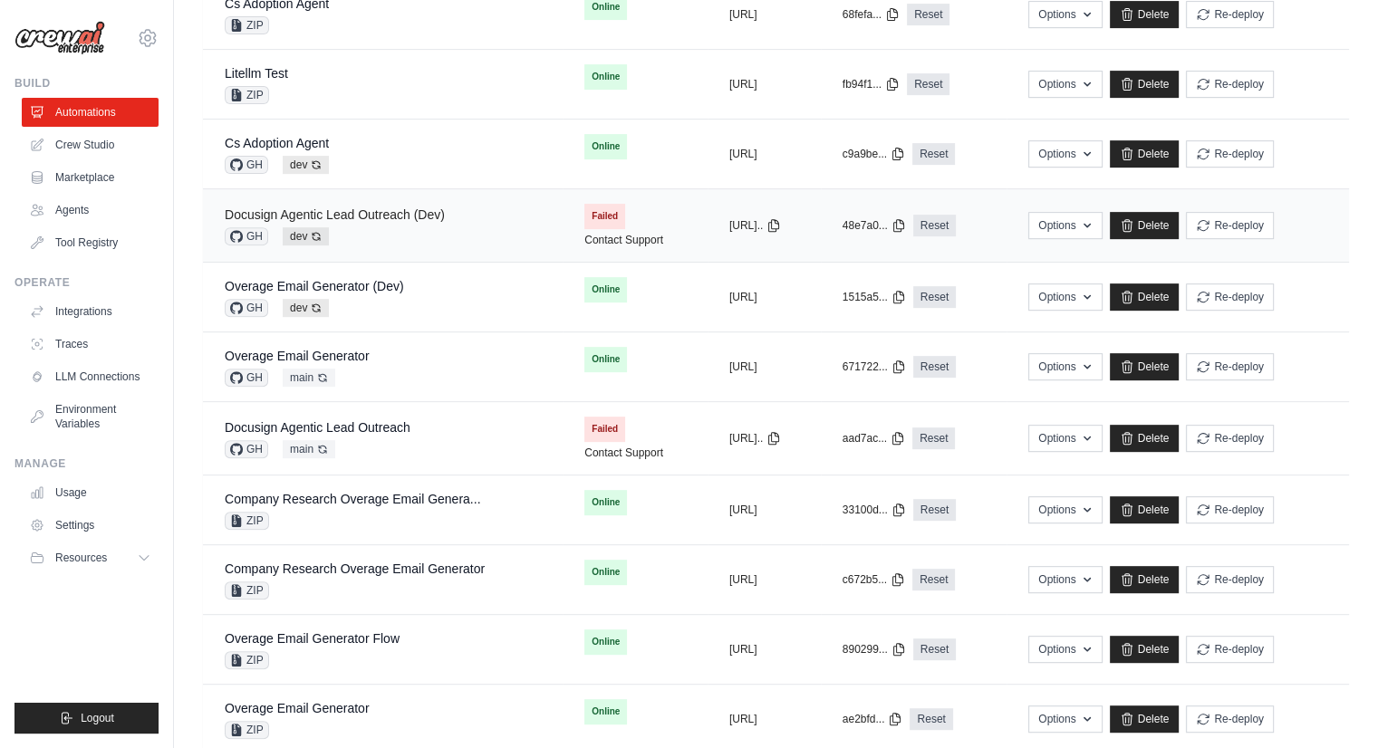
click at [379, 211] on link "Docusign Agentic Lead Outreach (Dev)" at bounding box center [335, 214] width 220 height 14
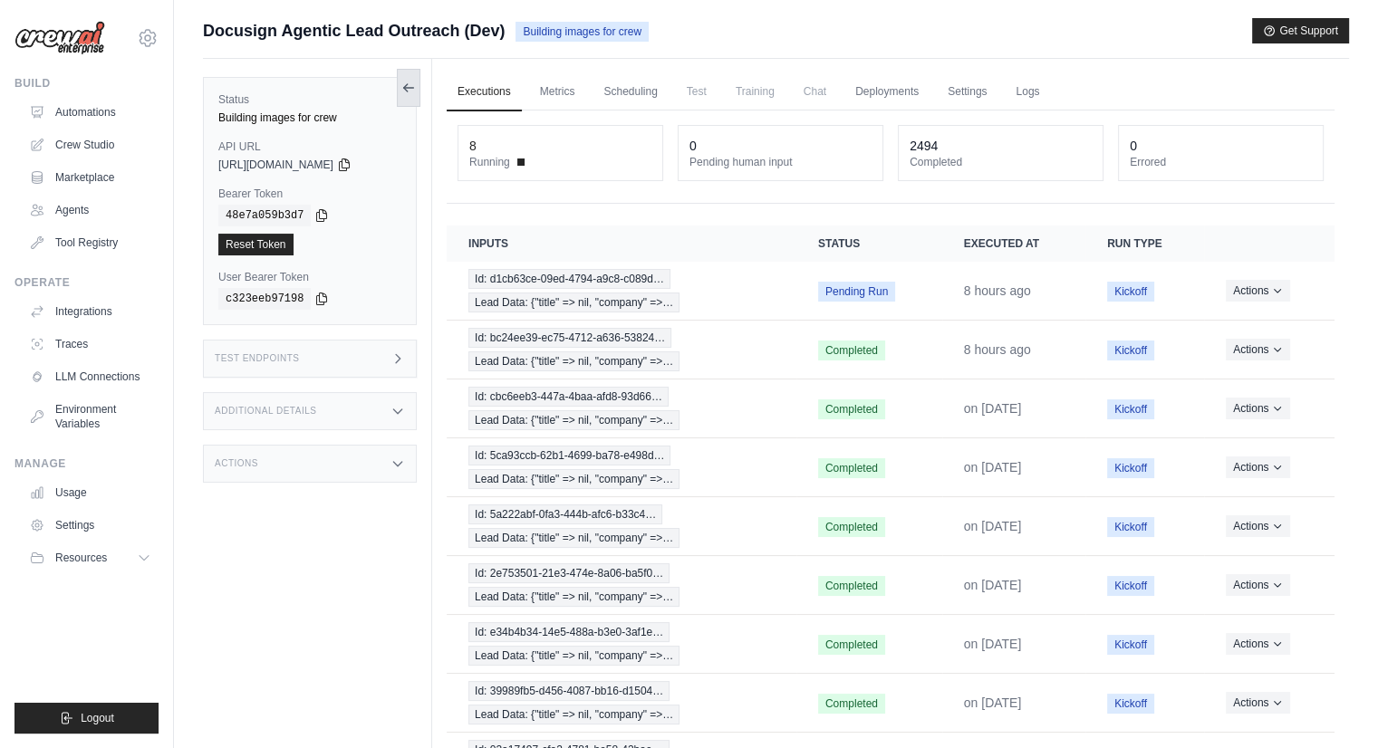
click at [413, 93] on icon at bounding box center [408, 88] width 14 height 14
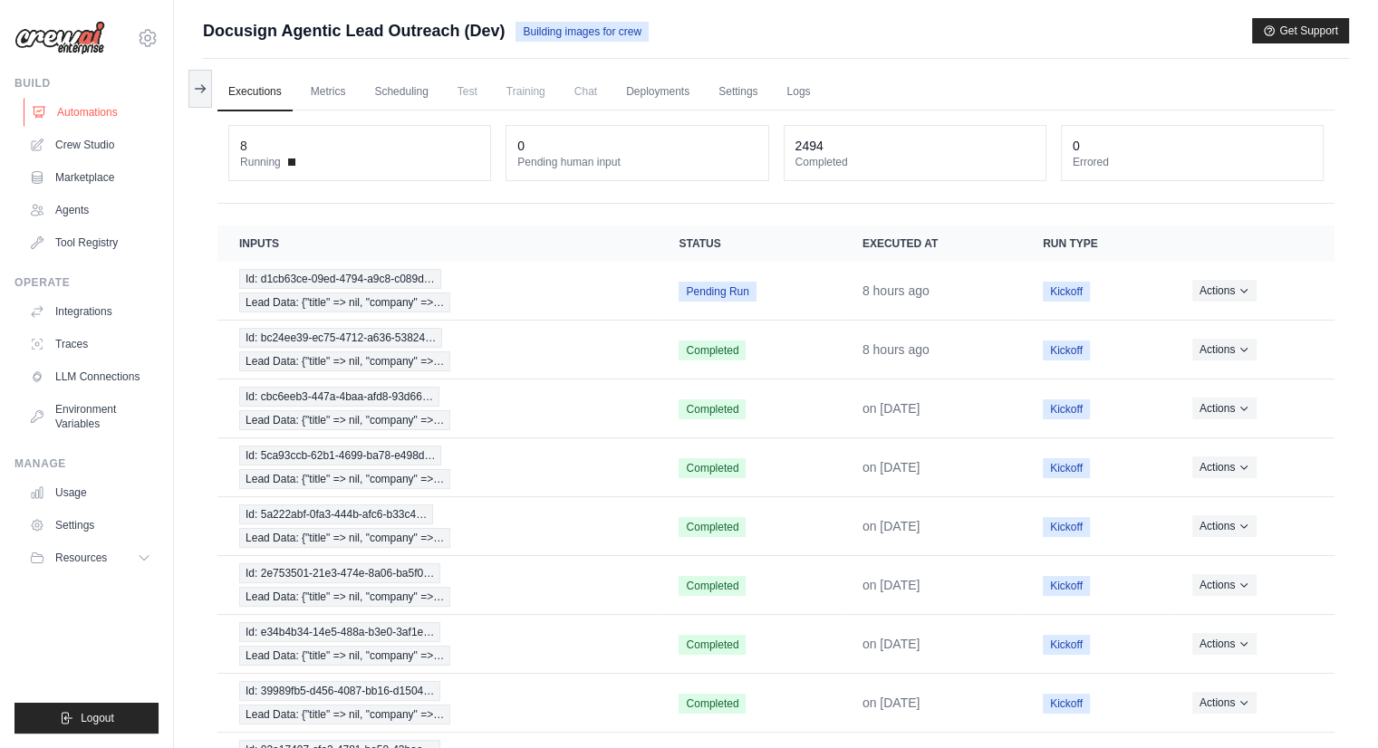
click at [87, 108] on link "Automations" at bounding box center [92, 112] width 137 height 29
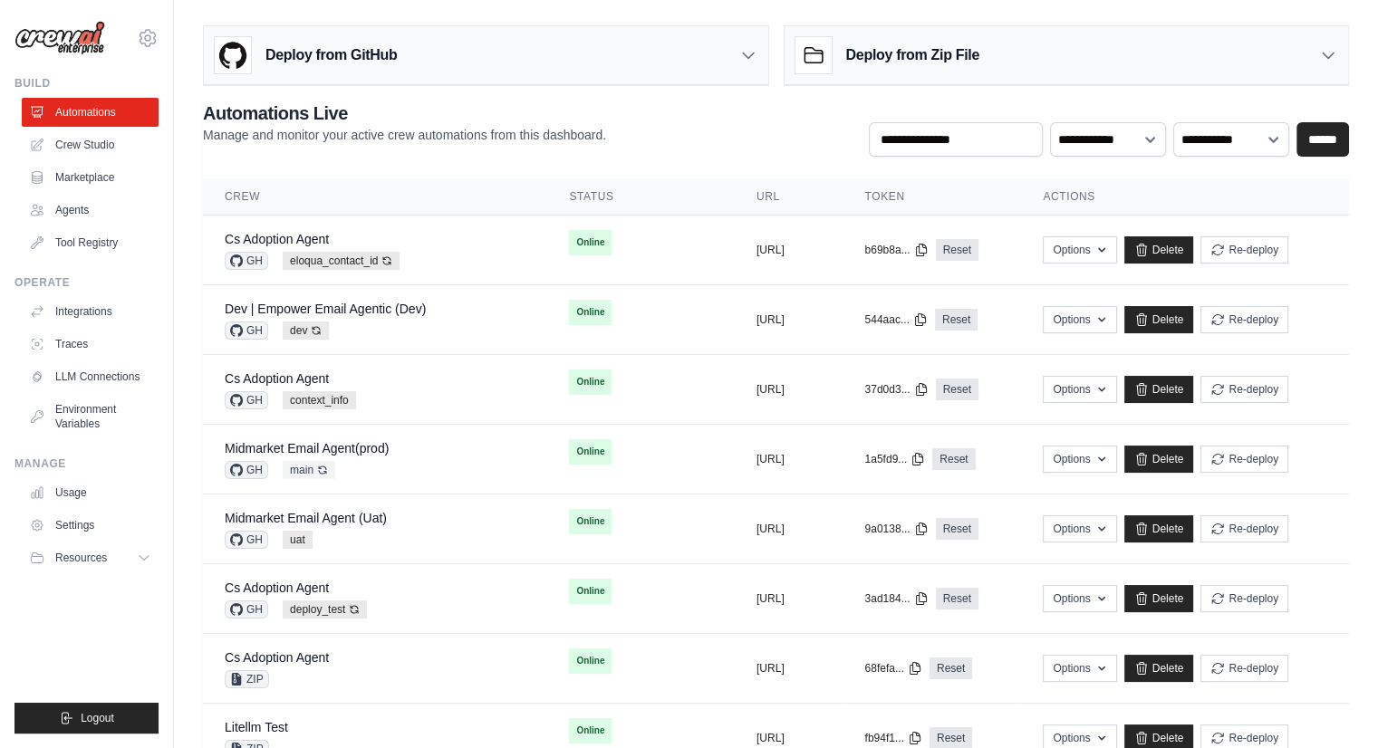
scroll to position [654, 0]
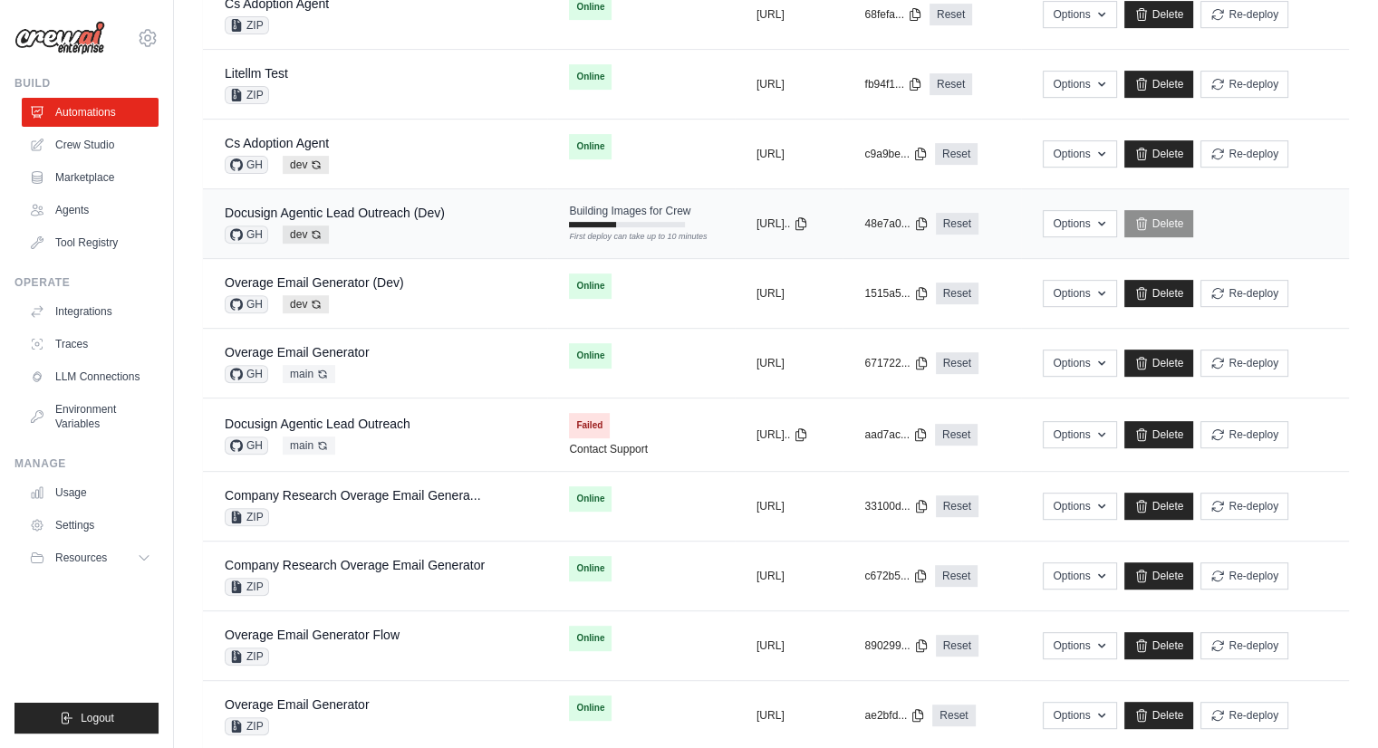
click at [398, 218] on div "Docusign Agentic Lead Outreach (Dev) GH dev Auto-deploy enabled" at bounding box center [335, 224] width 220 height 40
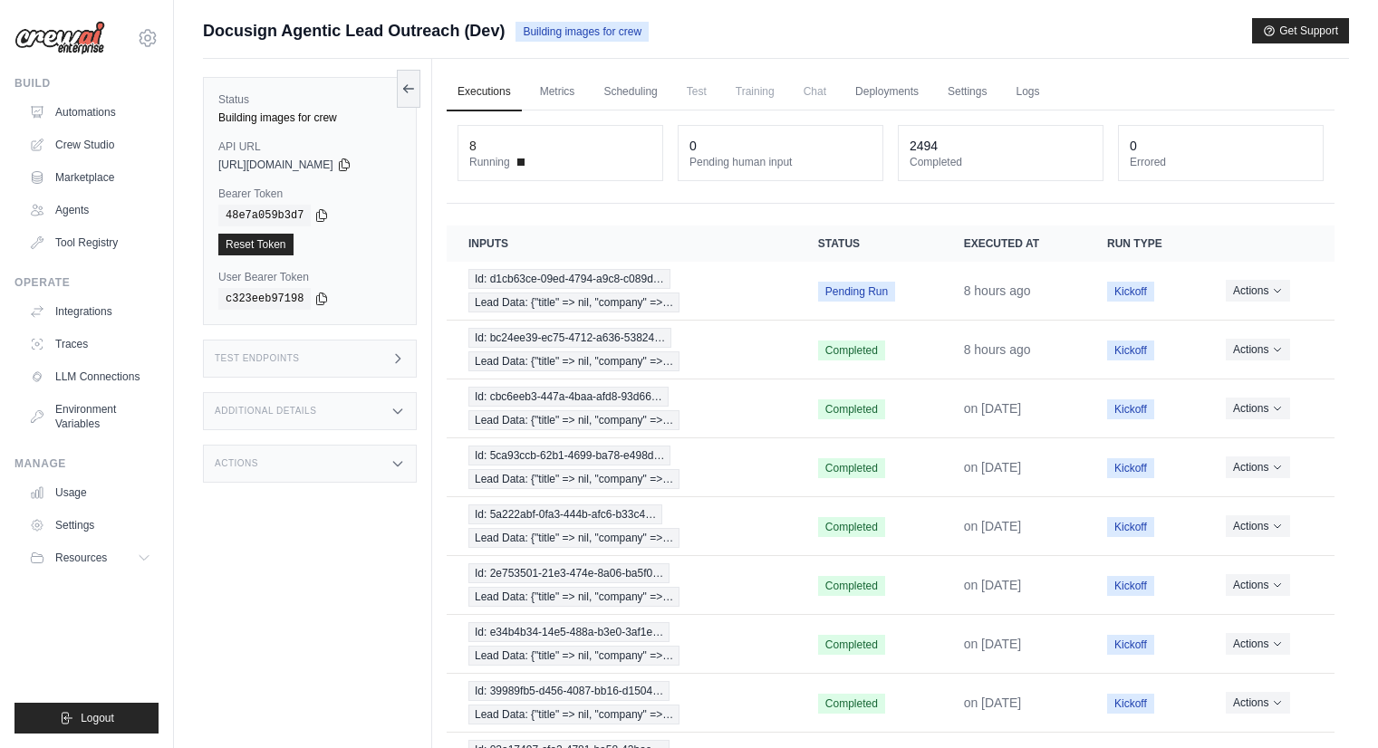
click at [1014, 91] on link "Logs" at bounding box center [1026, 92] width 45 height 38
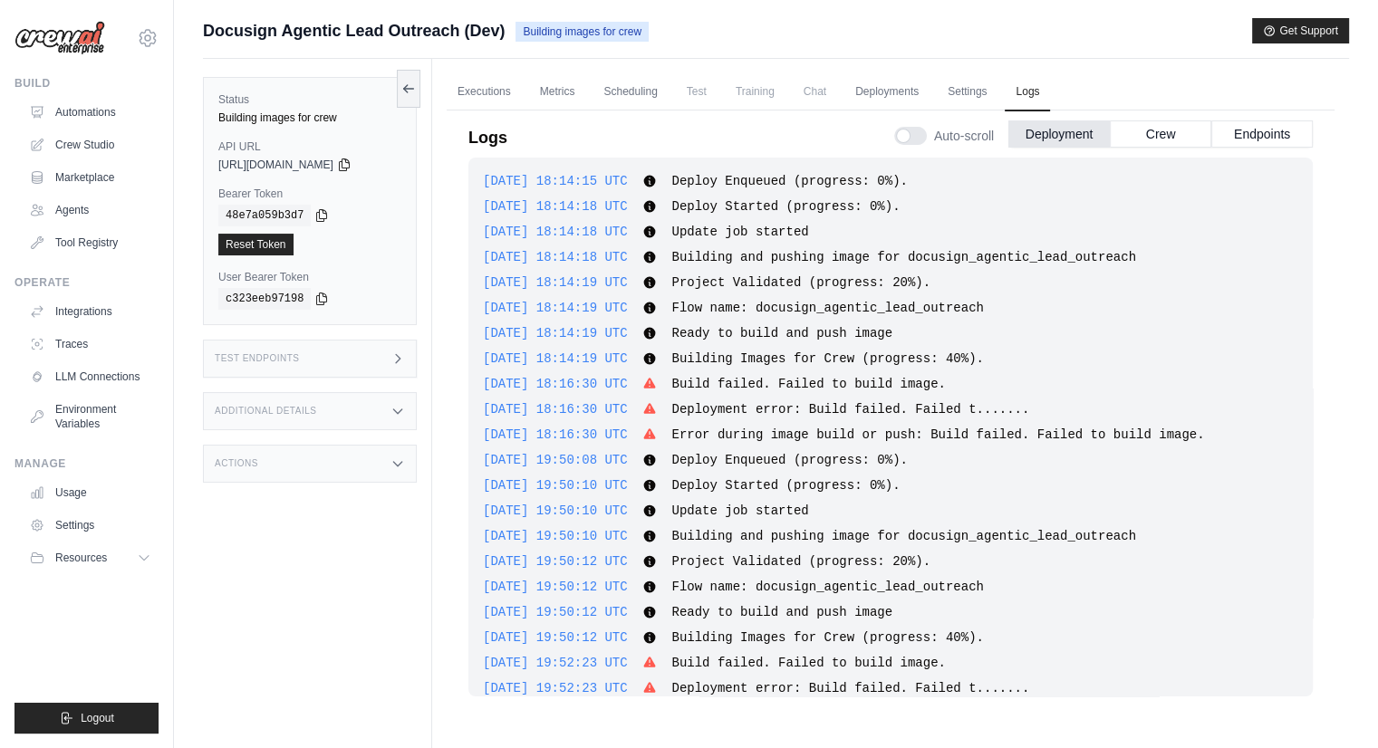
scroll to position [3413, 0]
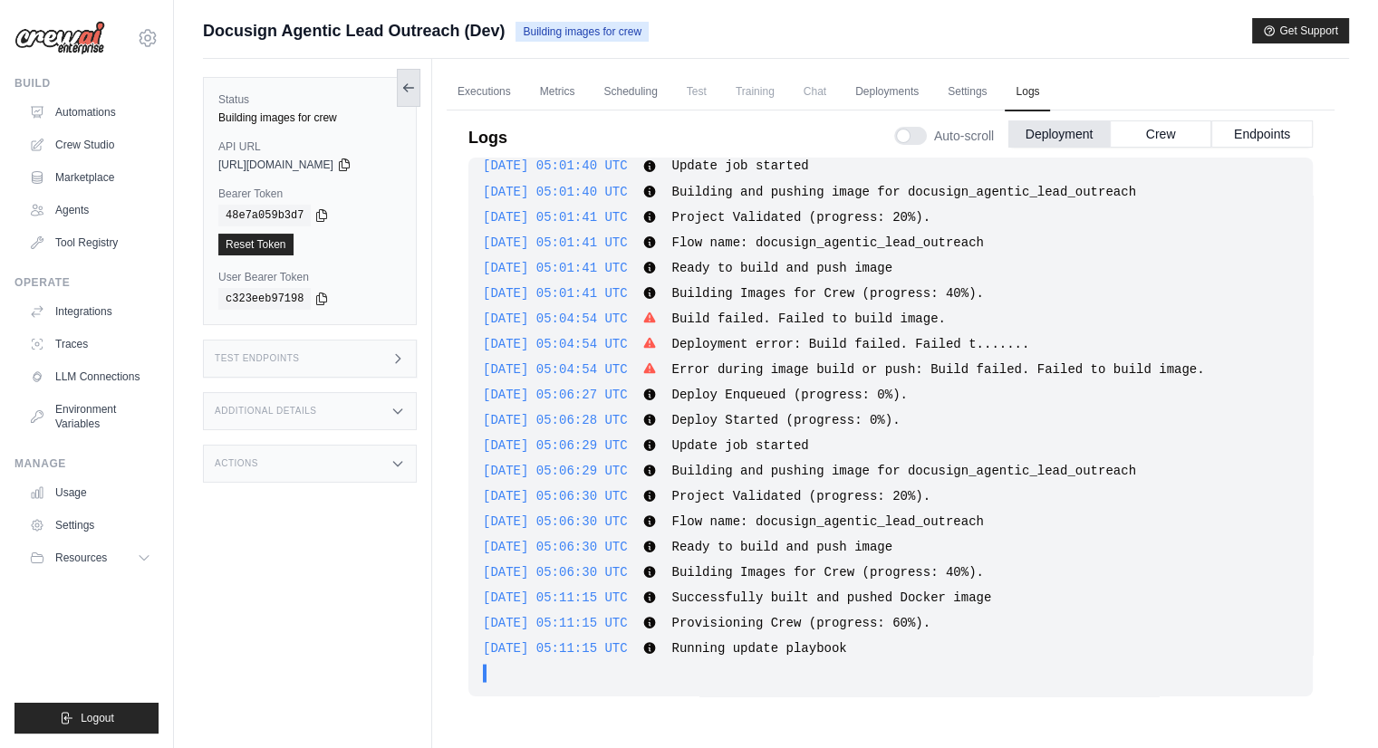
click at [405, 84] on icon at bounding box center [408, 88] width 14 height 14
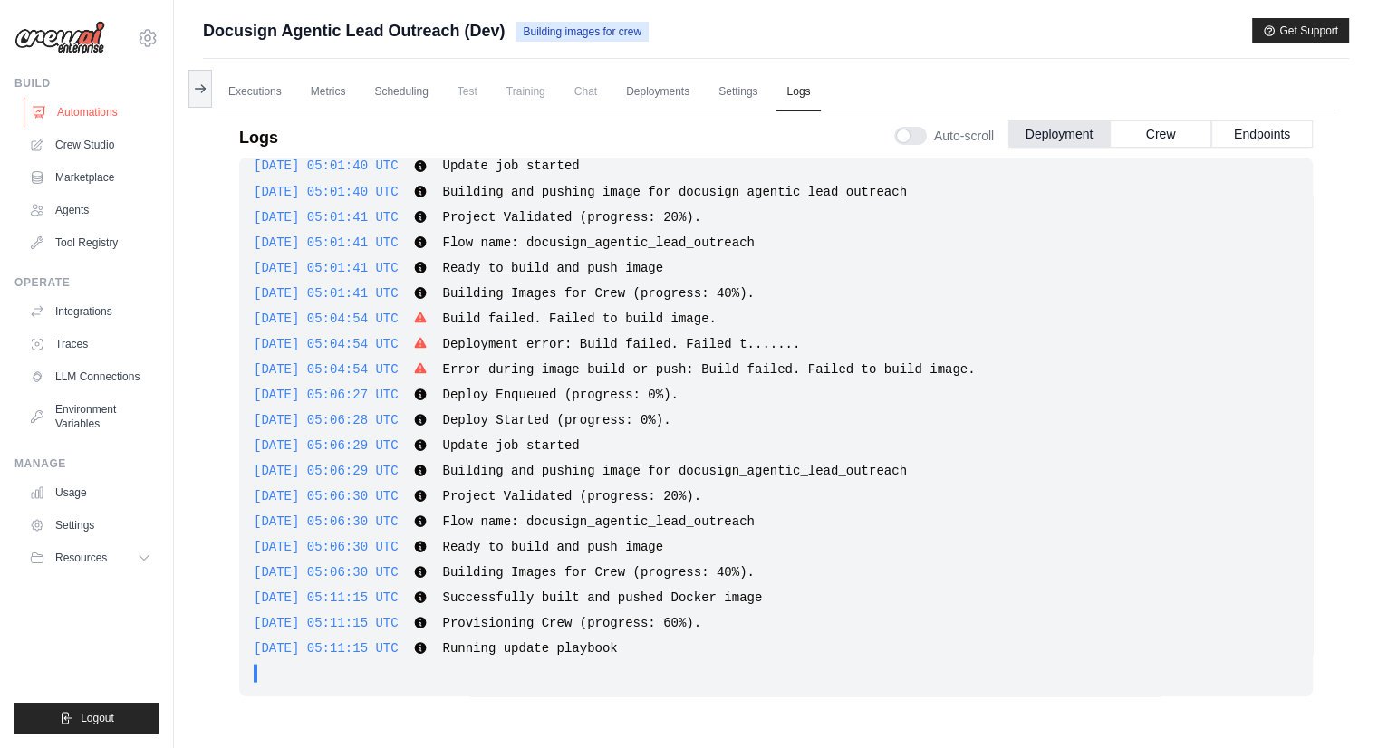
click at [82, 106] on link "Automations" at bounding box center [92, 112] width 137 height 29
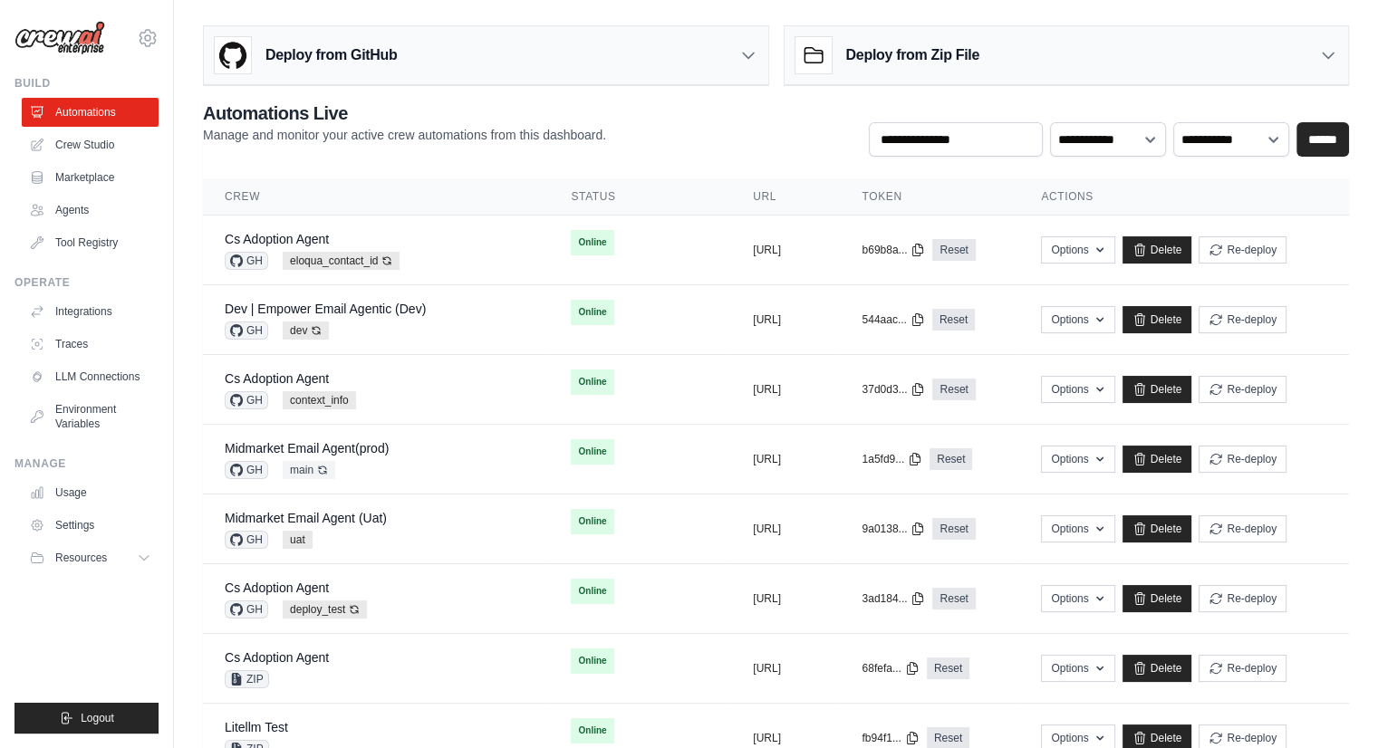
scroll to position [654, 0]
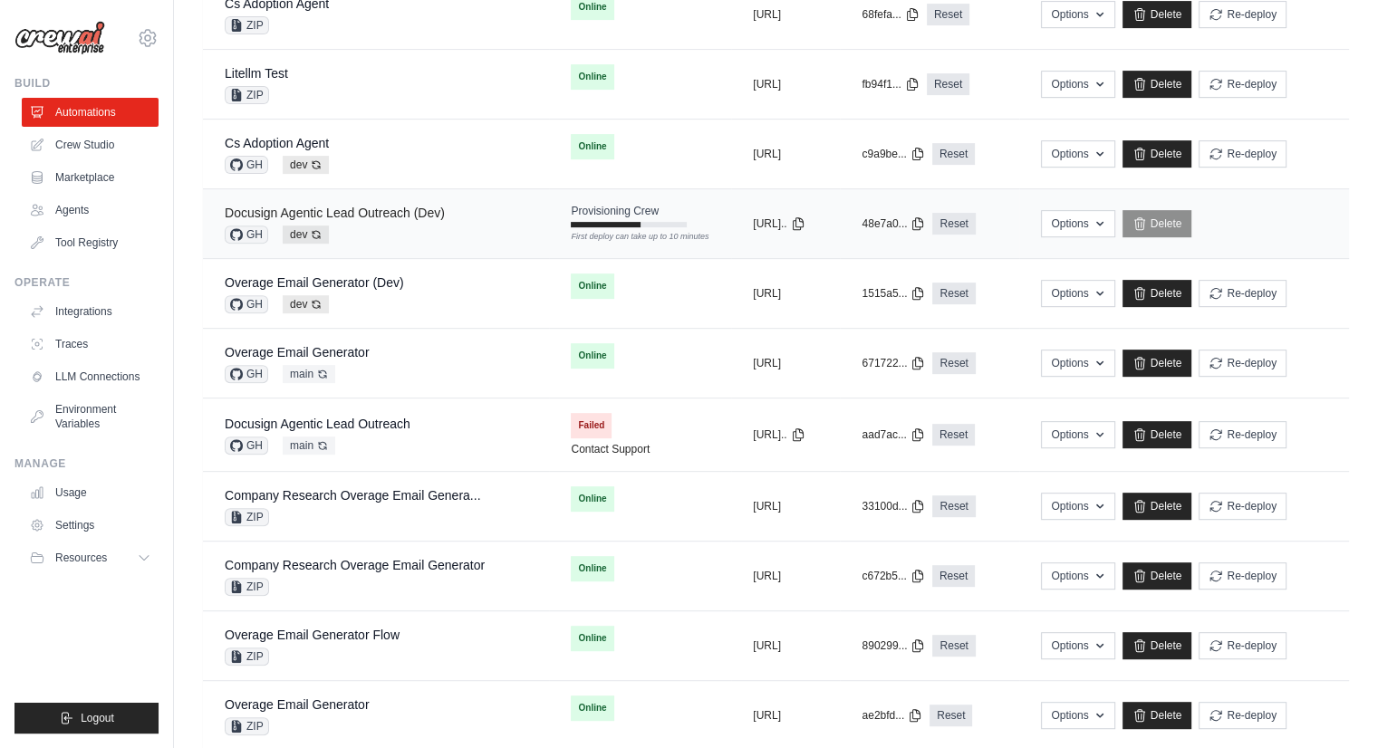
click at [329, 206] on link "Docusign Agentic Lead Outreach (Dev)" at bounding box center [335, 213] width 220 height 14
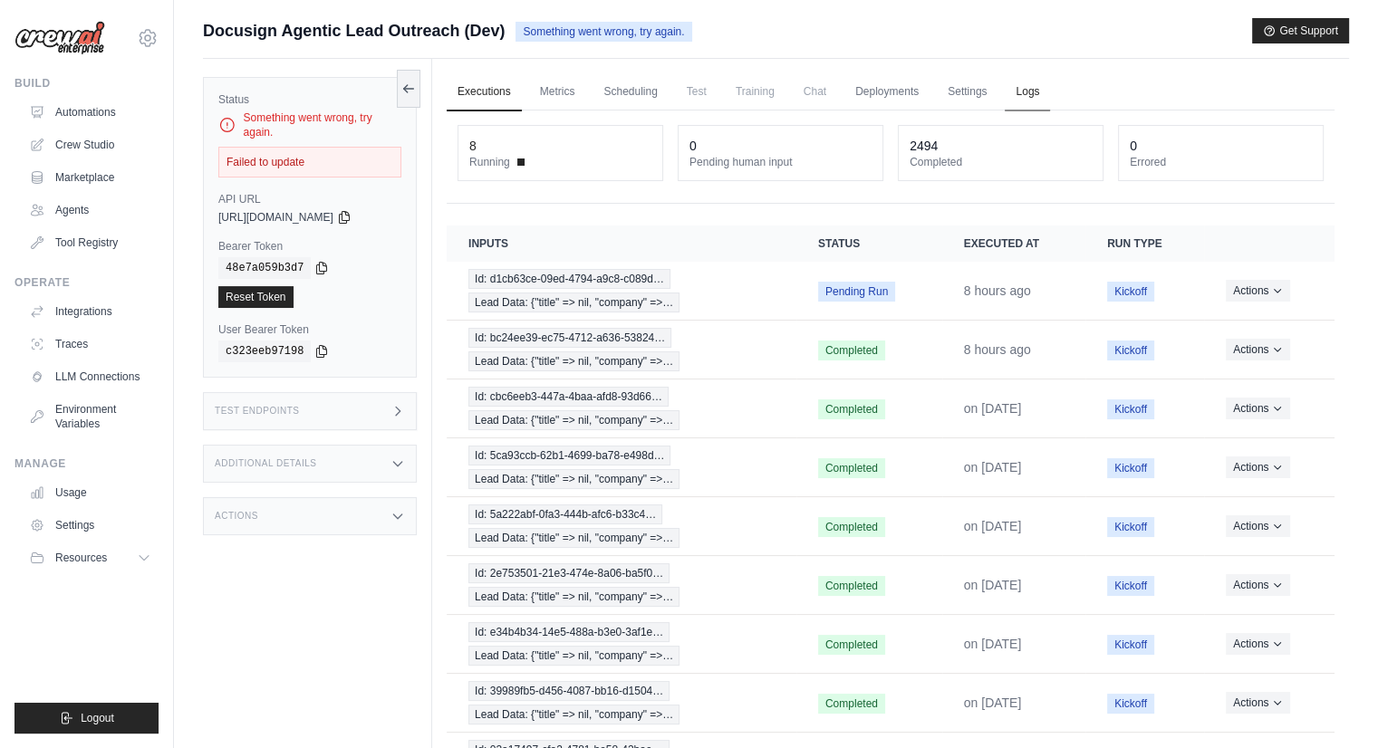
click at [1029, 95] on link "Logs" at bounding box center [1026, 92] width 45 height 38
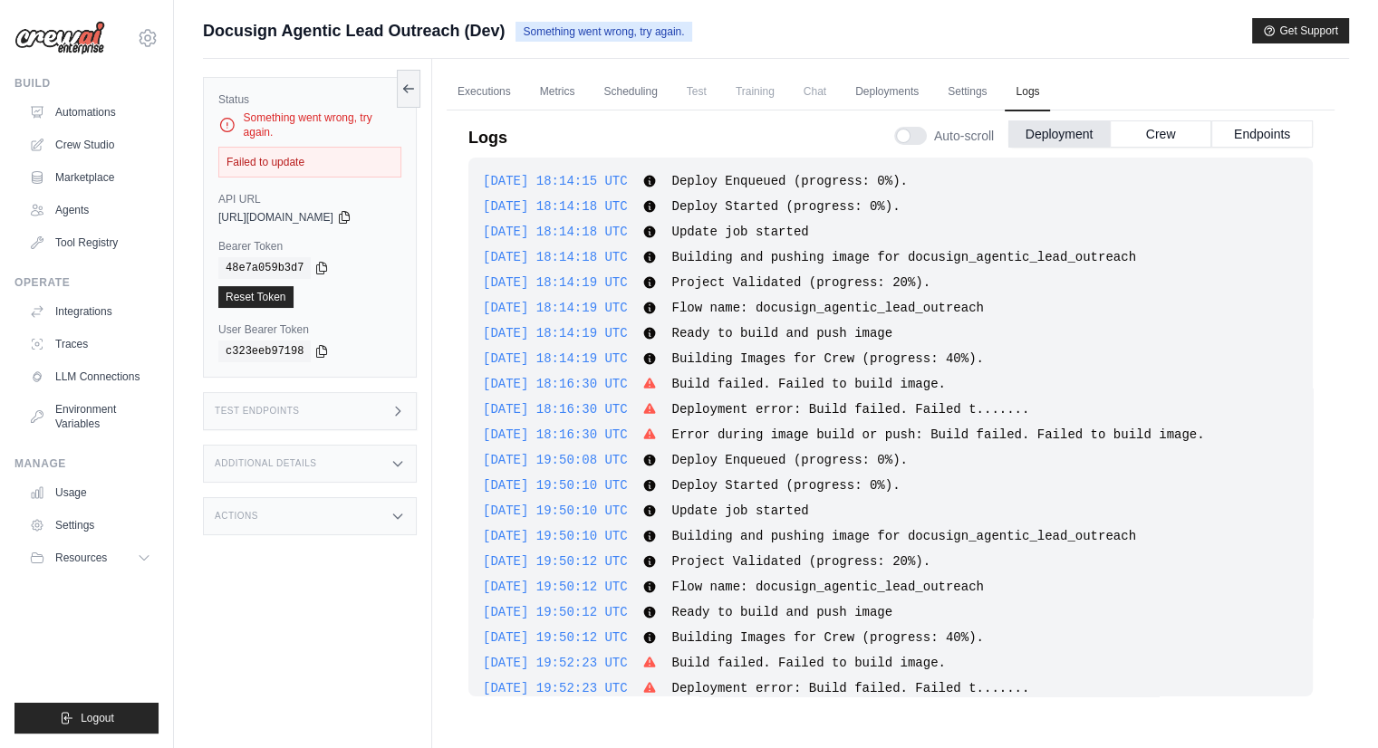
scroll to position [3471, 0]
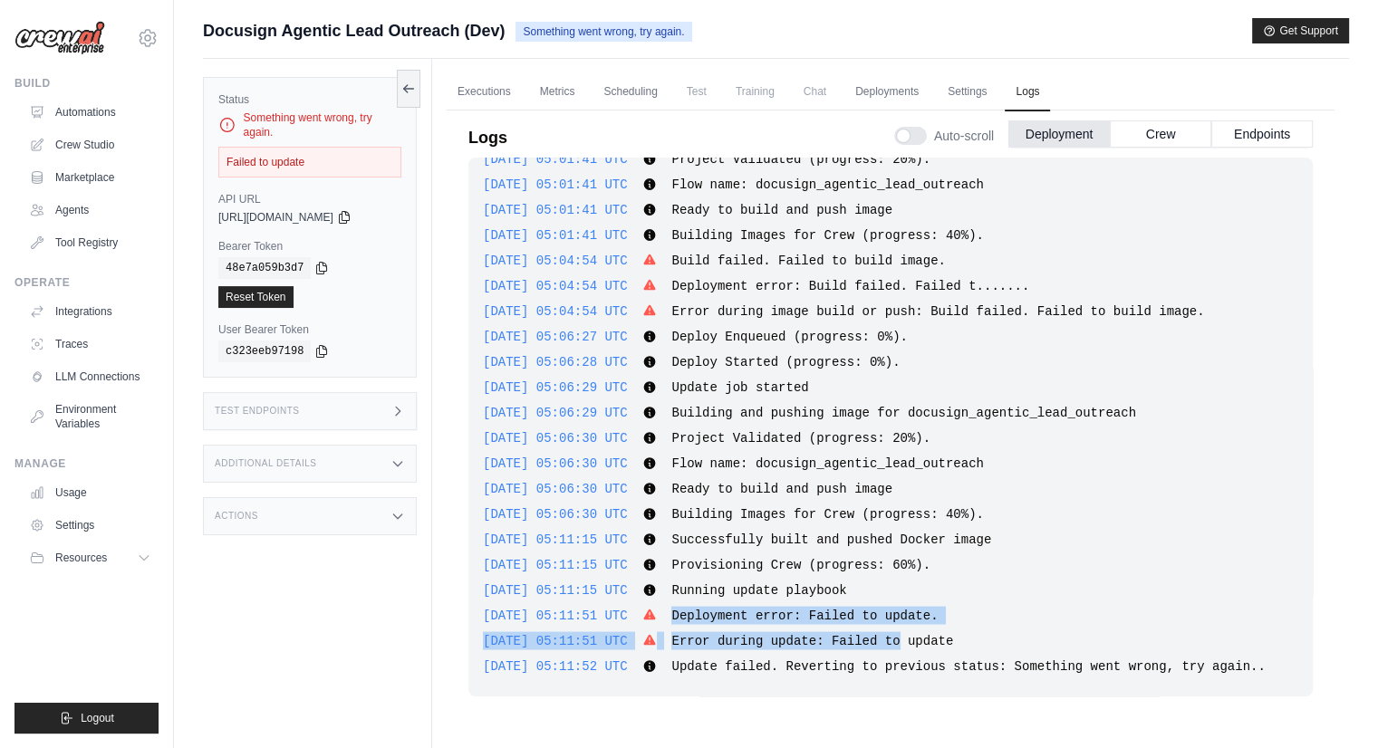
drag, startPoint x: 683, startPoint y: 611, endPoint x: 896, endPoint y: 634, distance: 214.0
click at [896, 634] on div "2025-08-18 18:14:15 UTC Deploy Enqueued (progress: 0%). Show more Show less 202…" at bounding box center [890, 427] width 844 height 539
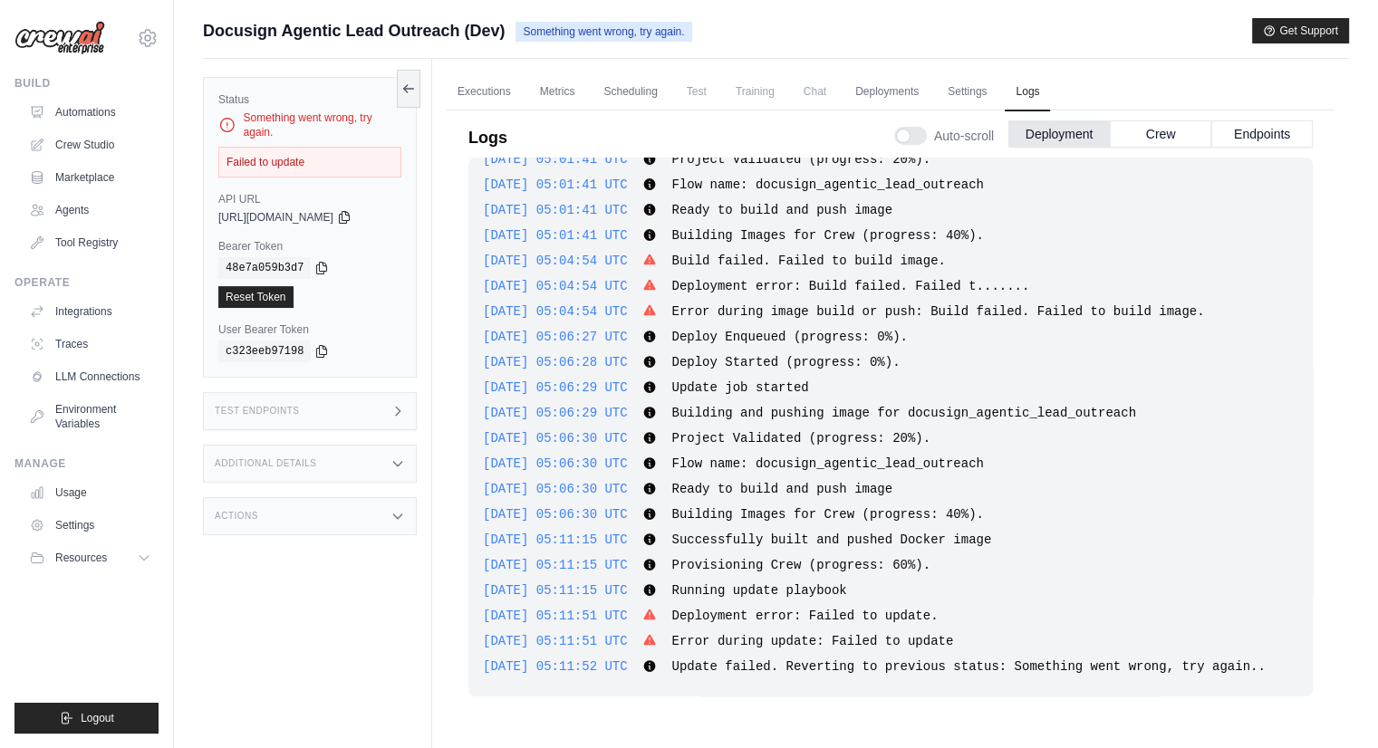
click at [936, 658] on span "Update failed. Reverting to previous status: Something went wrong, try again.." at bounding box center [967, 665] width 593 height 14
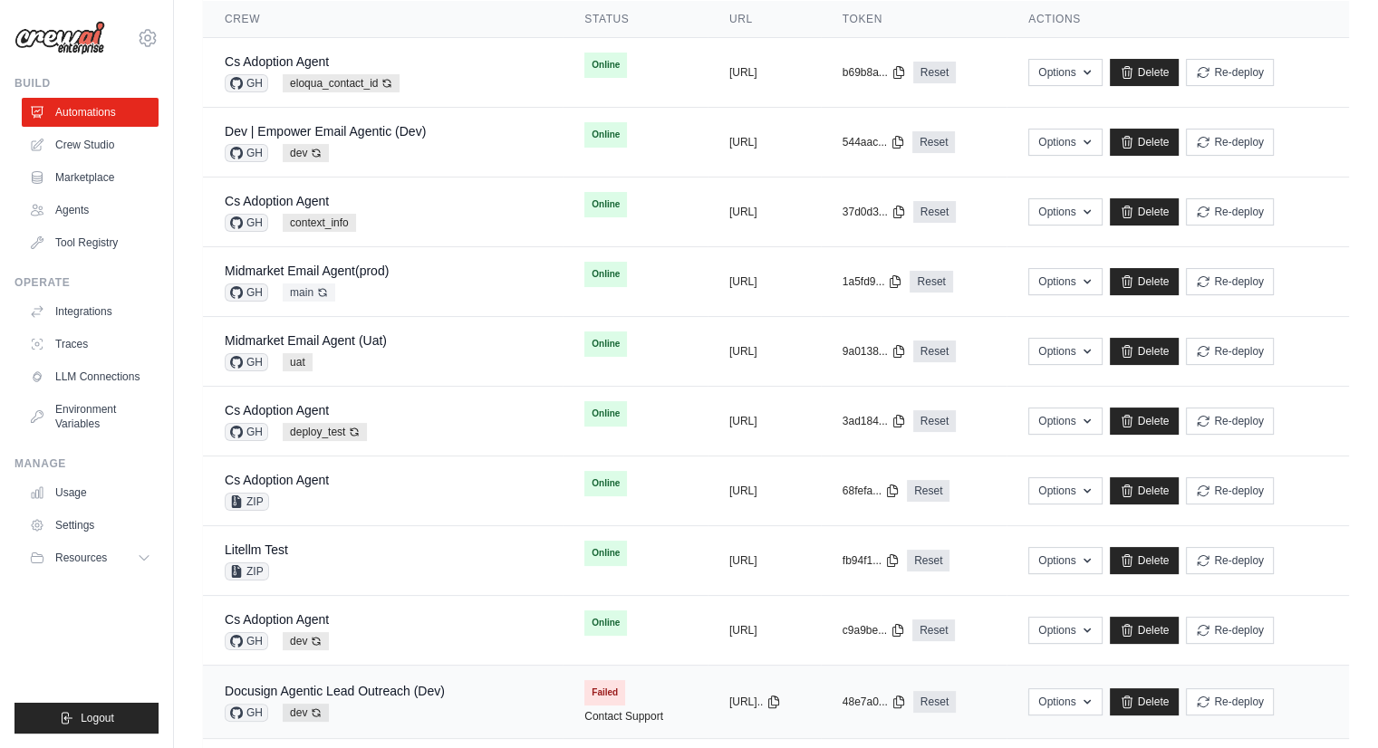
click at [418, 695] on div "Docusign Agentic Lead Outreach (Dev)" at bounding box center [335, 691] width 220 height 18
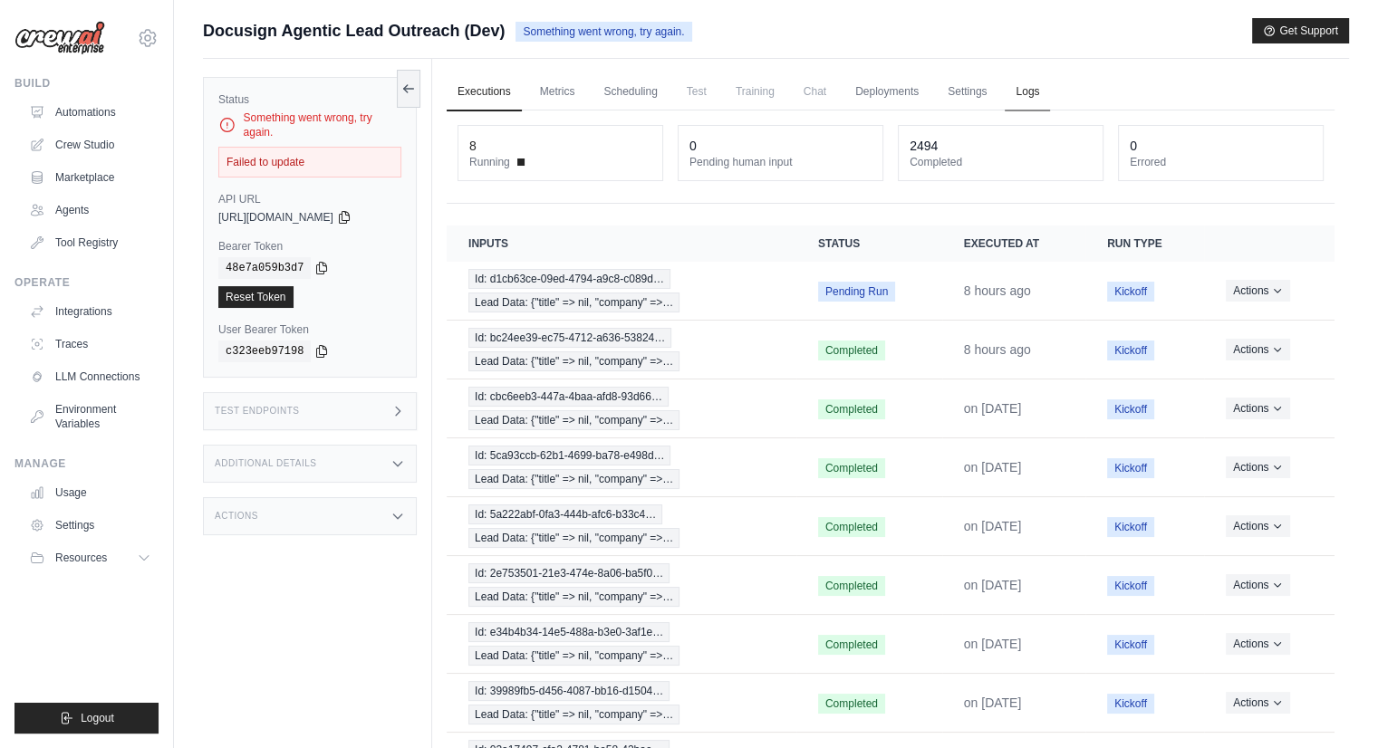
click at [1026, 91] on link "Logs" at bounding box center [1026, 92] width 45 height 38
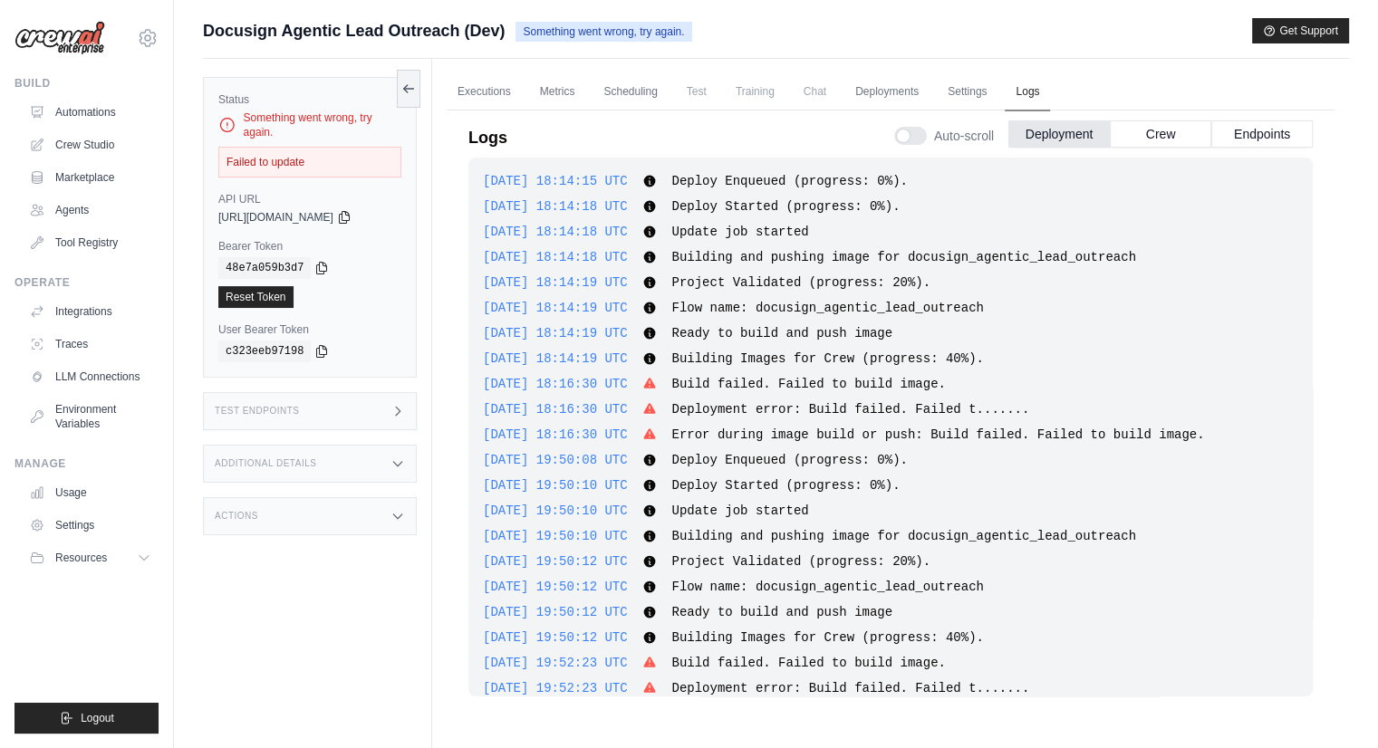
scroll to position [3471, 0]
